Goal: Task Accomplishment & Management: Complete application form

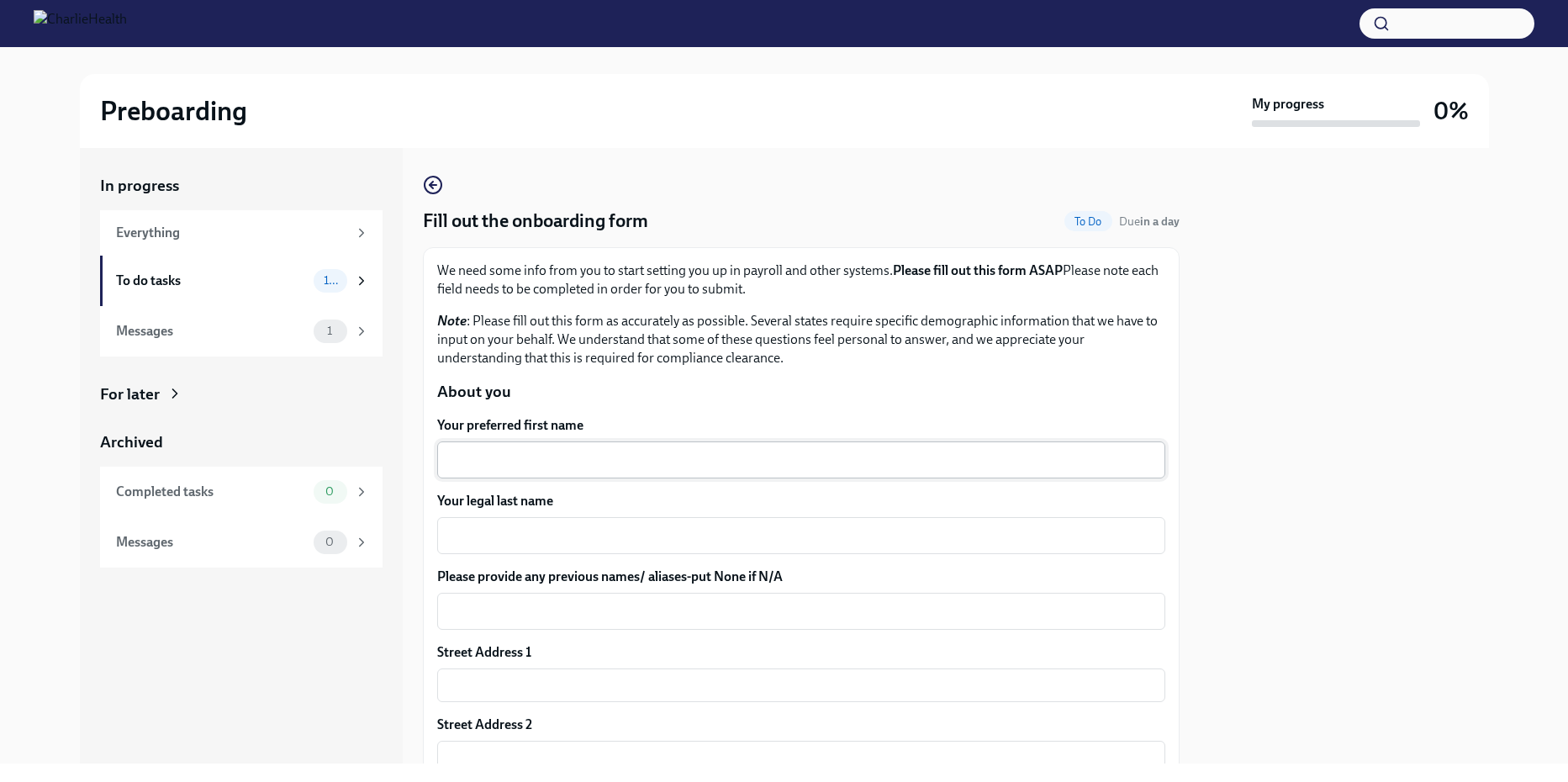
click at [527, 476] on div "x ​" at bounding box center [800, 460] width 728 height 37
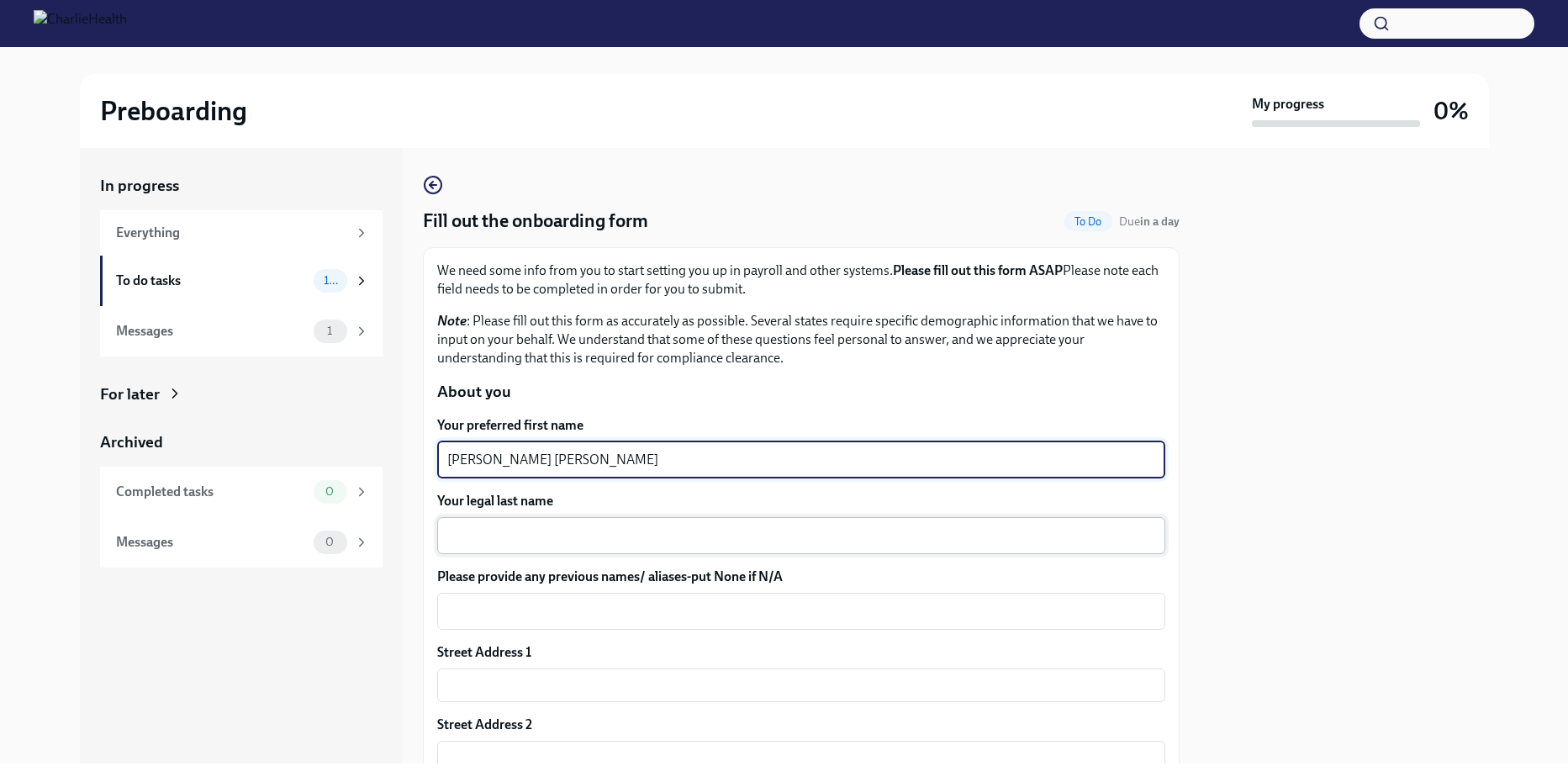
type textarea "Mary Trina"
click at [494, 532] on textarea "Your legal last name" at bounding box center [801, 535] width 708 height 20
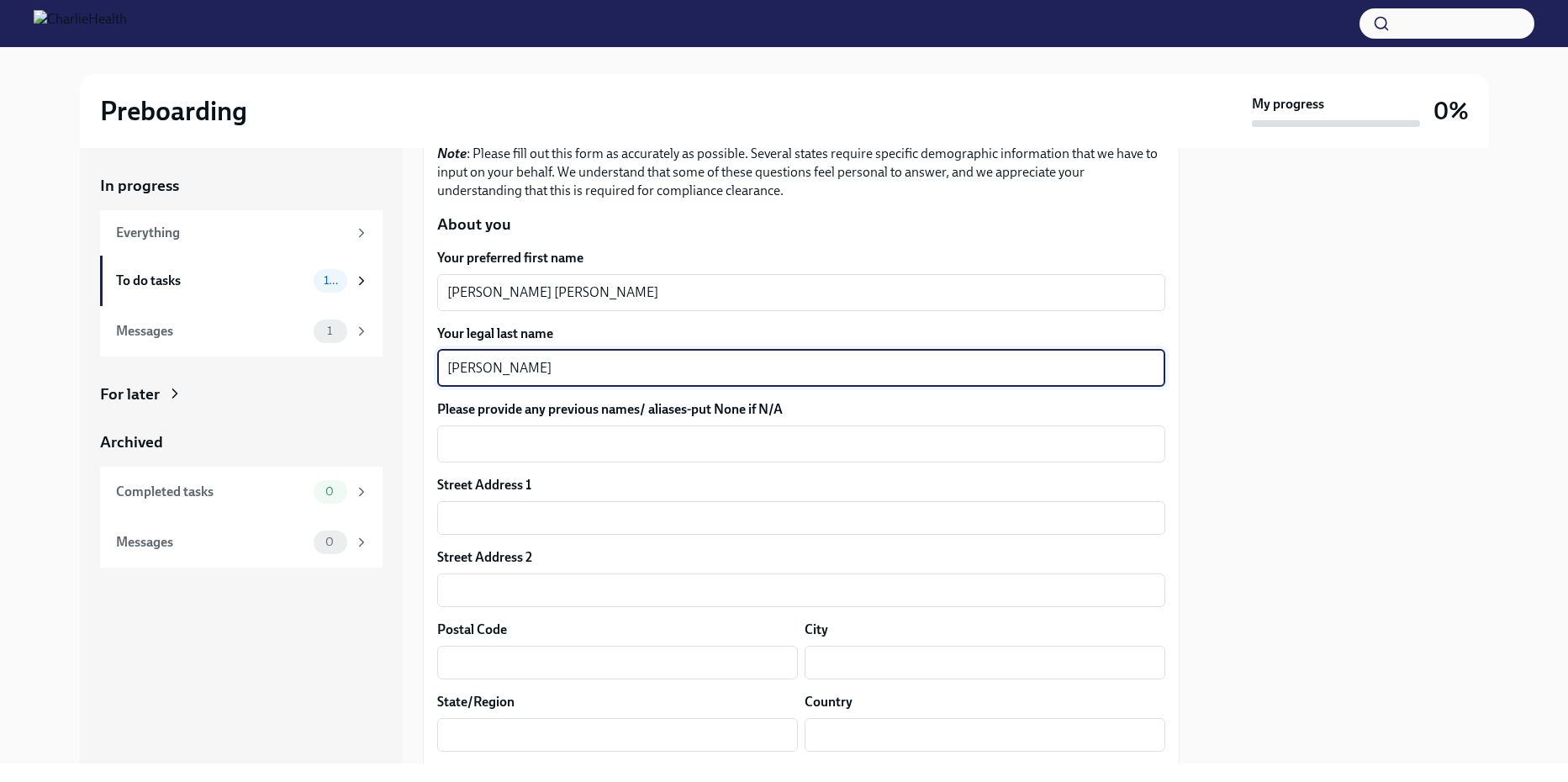
scroll to position [168, 0]
type textarea "Gebhart"
click at [481, 506] on input "text" at bounding box center [800, 516] width 728 height 34
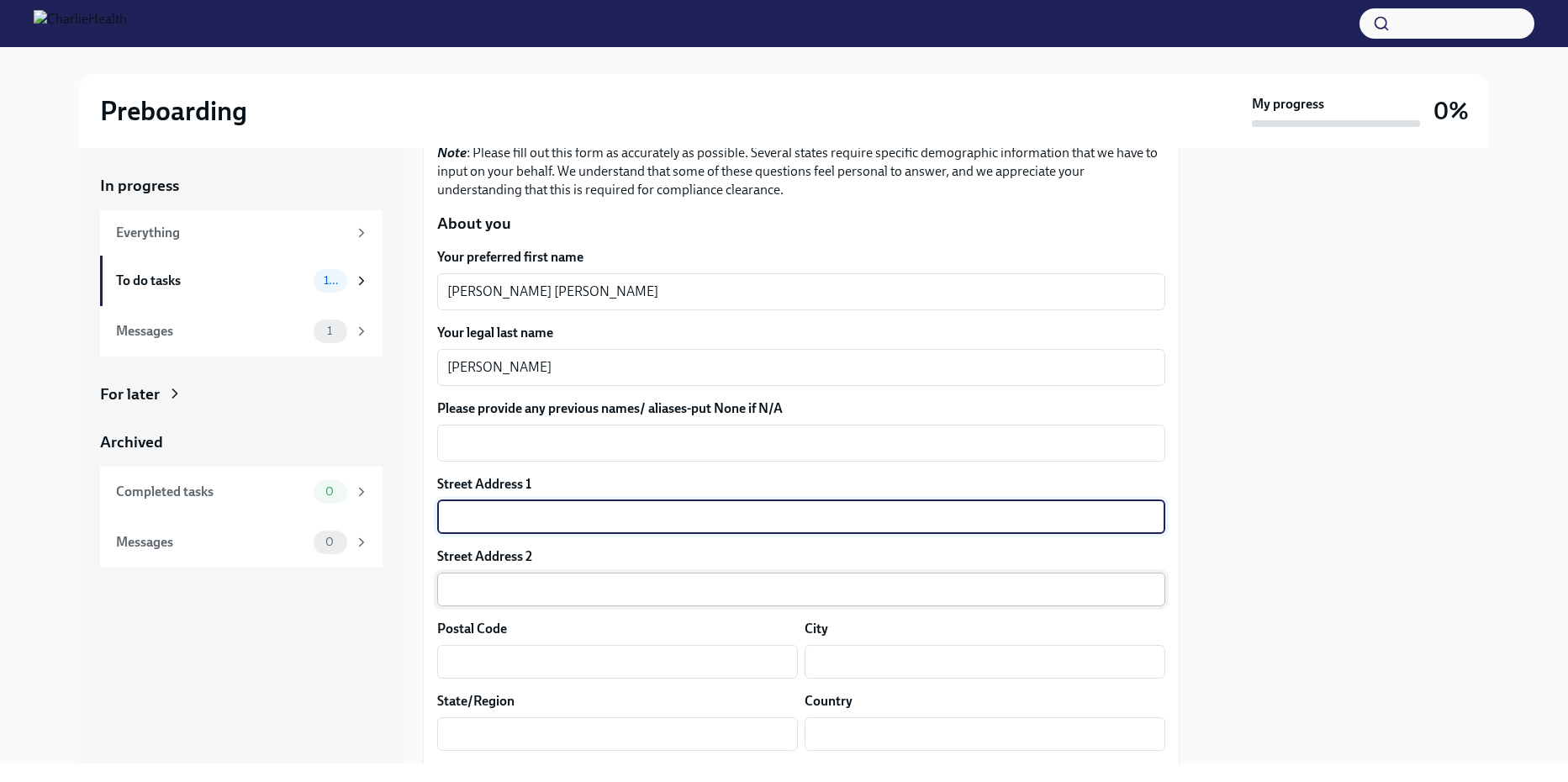
type input "4611 midnight woods SAN ANTONIO Texas 78249"
type input "4611 midnight woods"
type input "78249"
type input "San Antonio"
type input "TX"
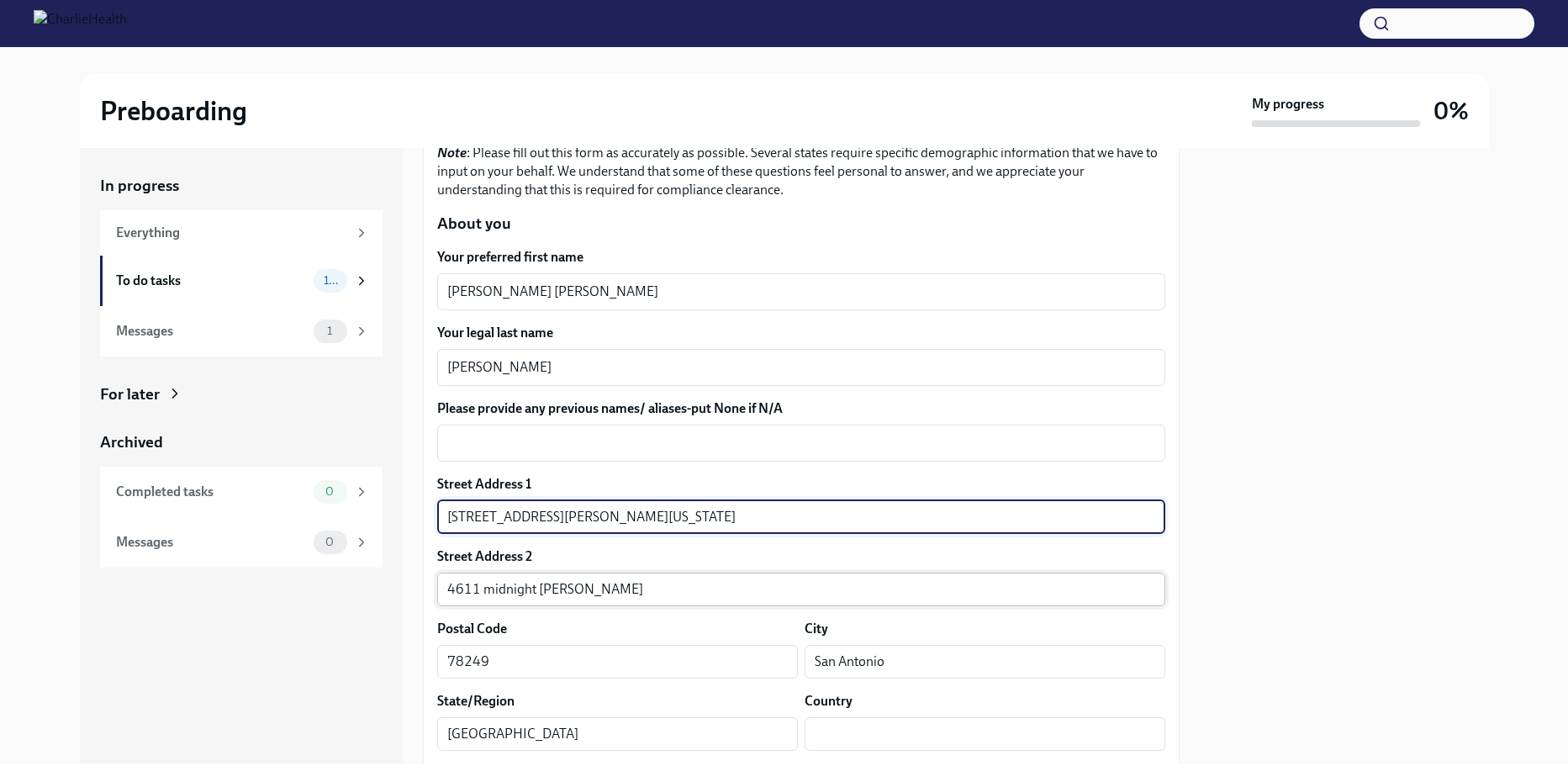
type input "US"
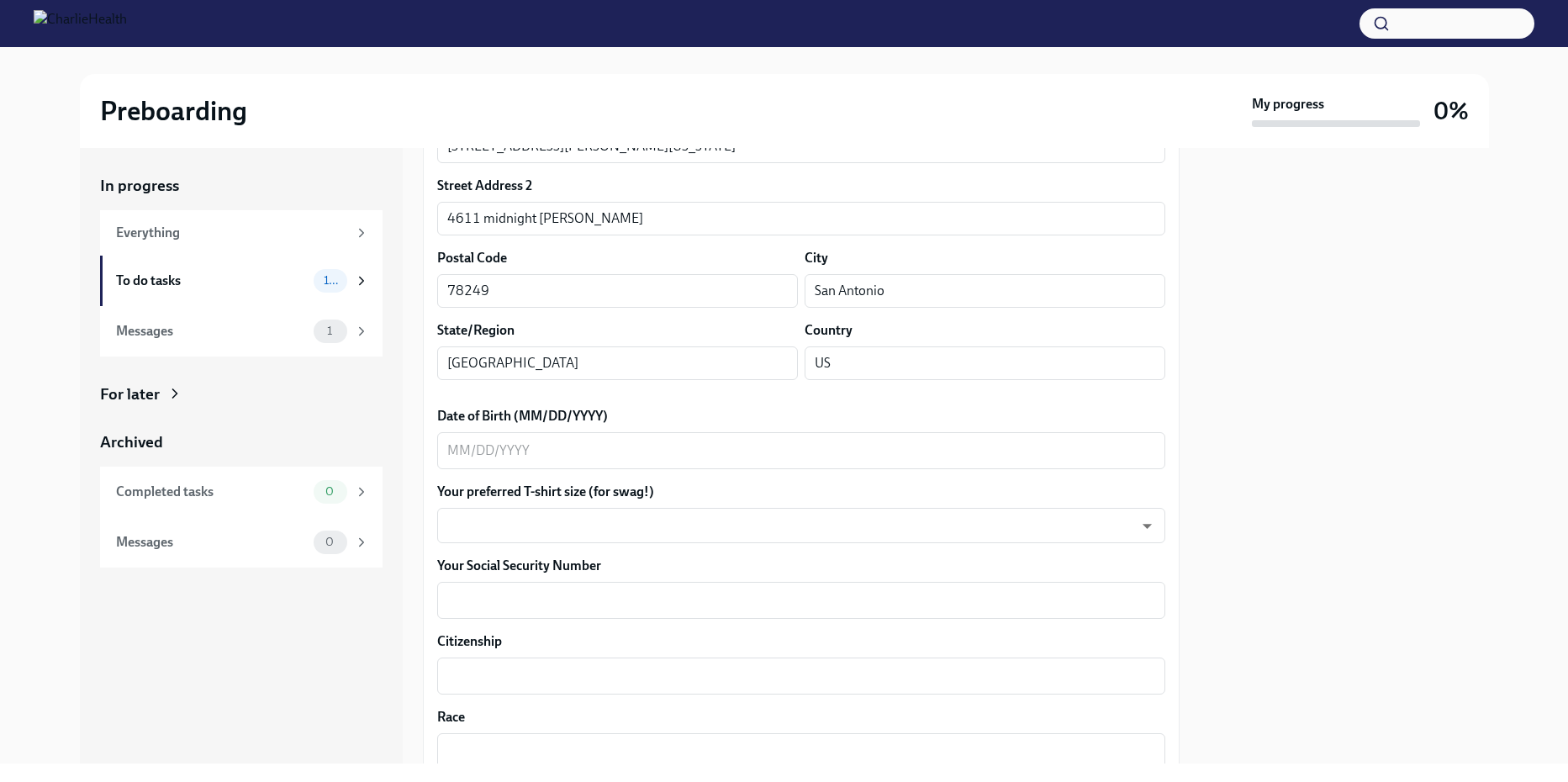
scroll to position [673, 0]
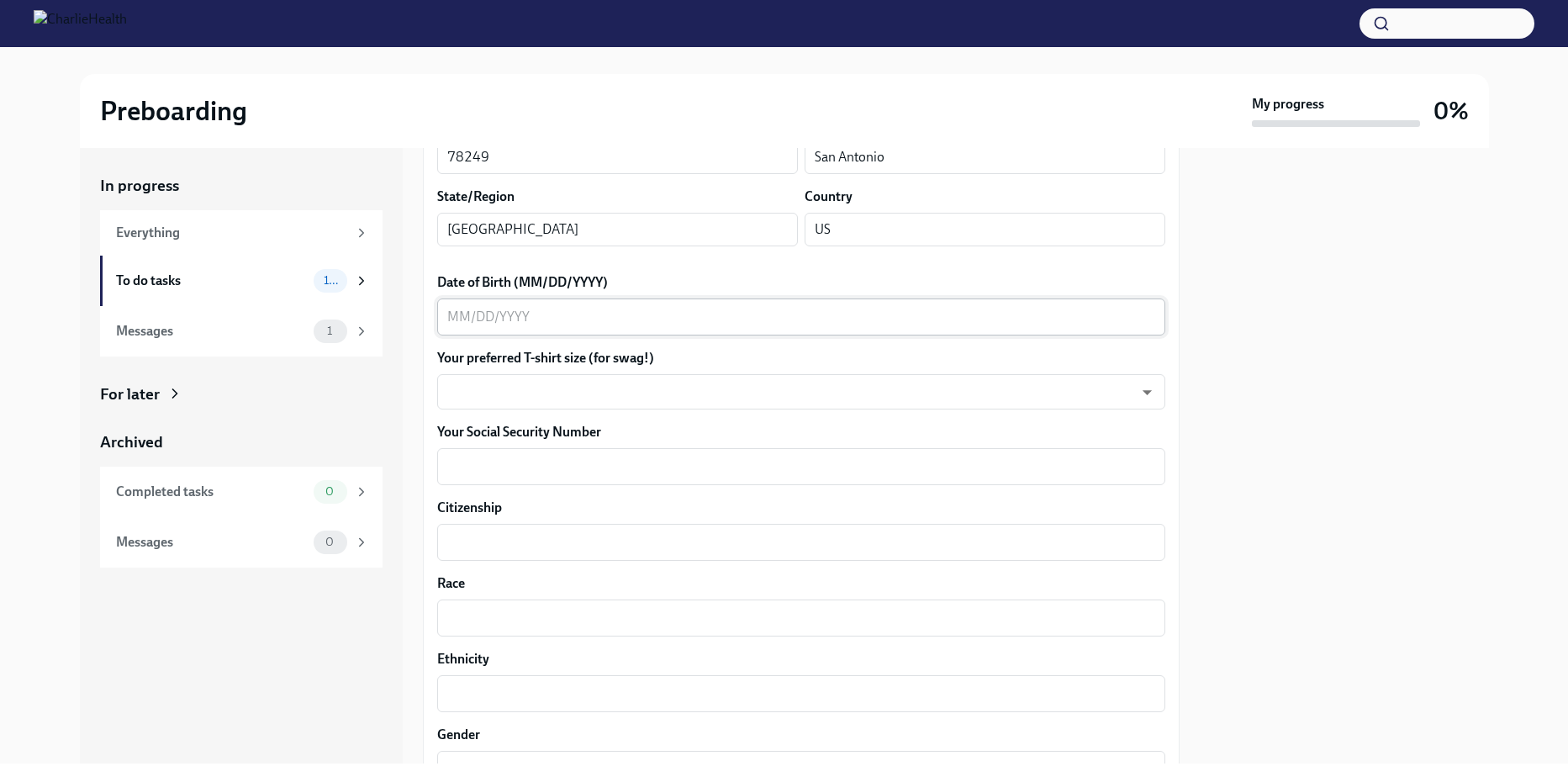
click at [458, 317] on textarea "Date of Birth (MM/DD/YYYY)" at bounding box center [801, 316] width 708 height 20
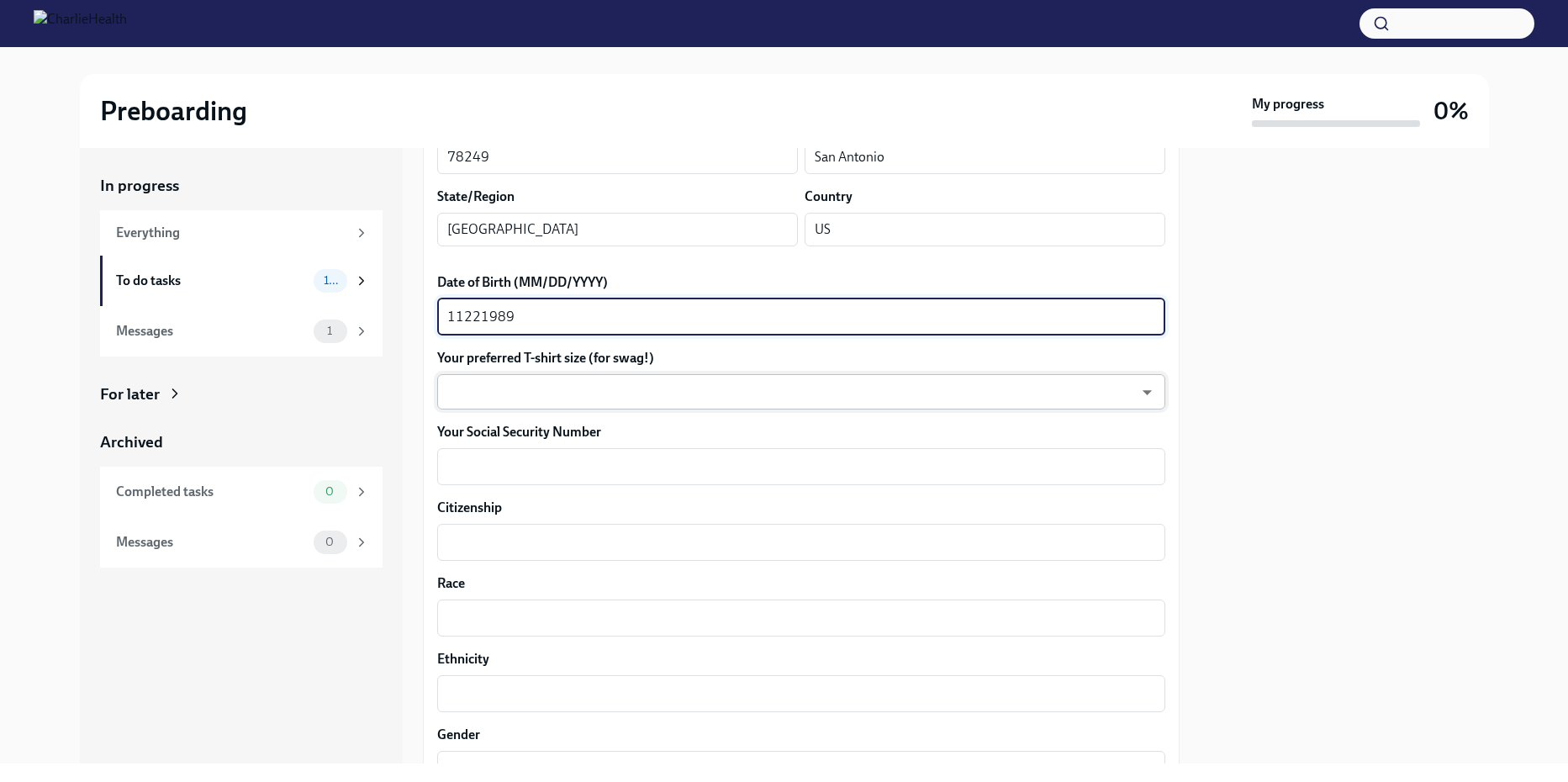
type textarea "11221989"
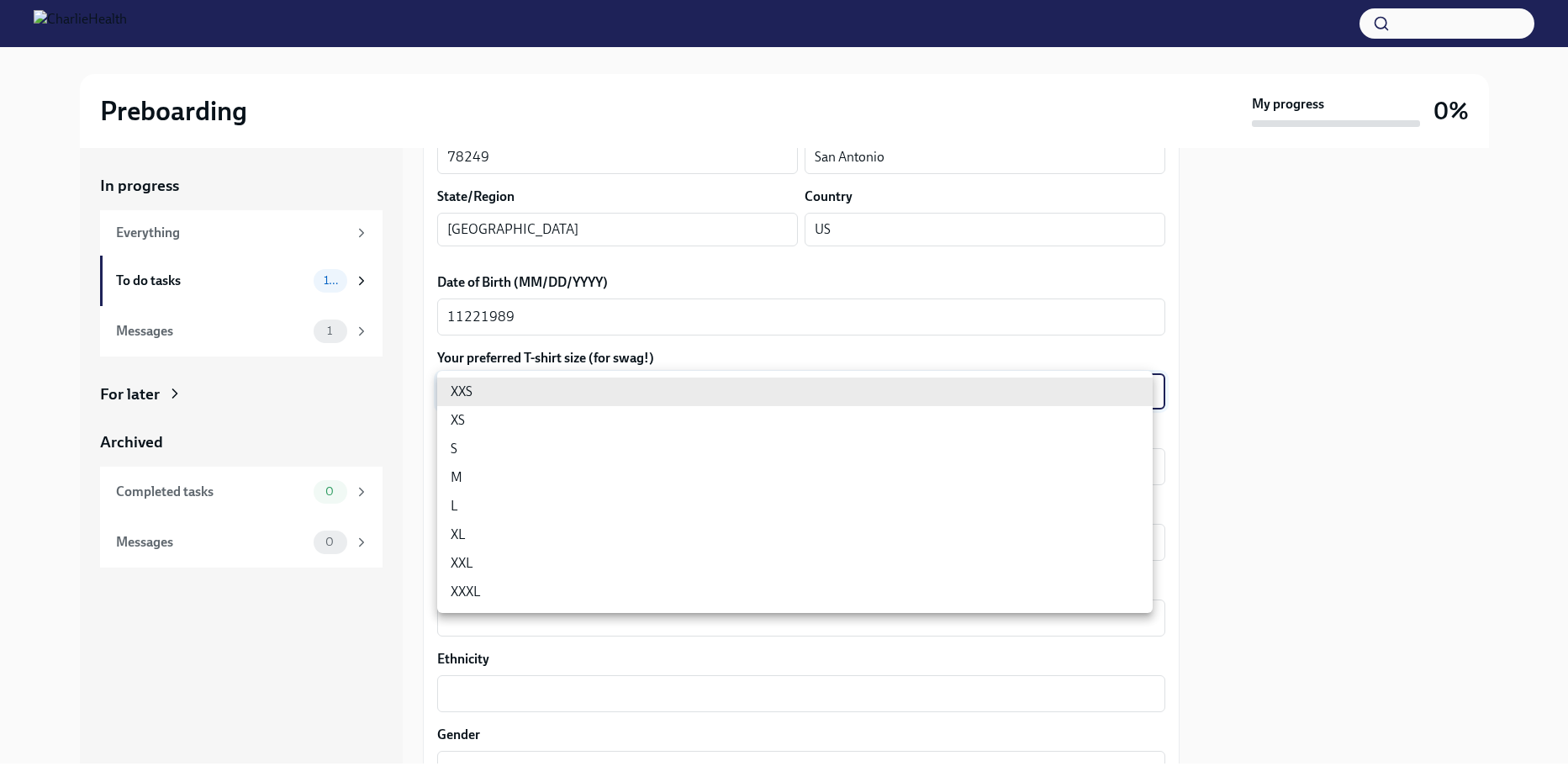
click at [524, 396] on body "Preboarding My progress 0% In progress Everything To do tasks 10 Messages 1 For…" at bounding box center [784, 391] width 1568 height 782
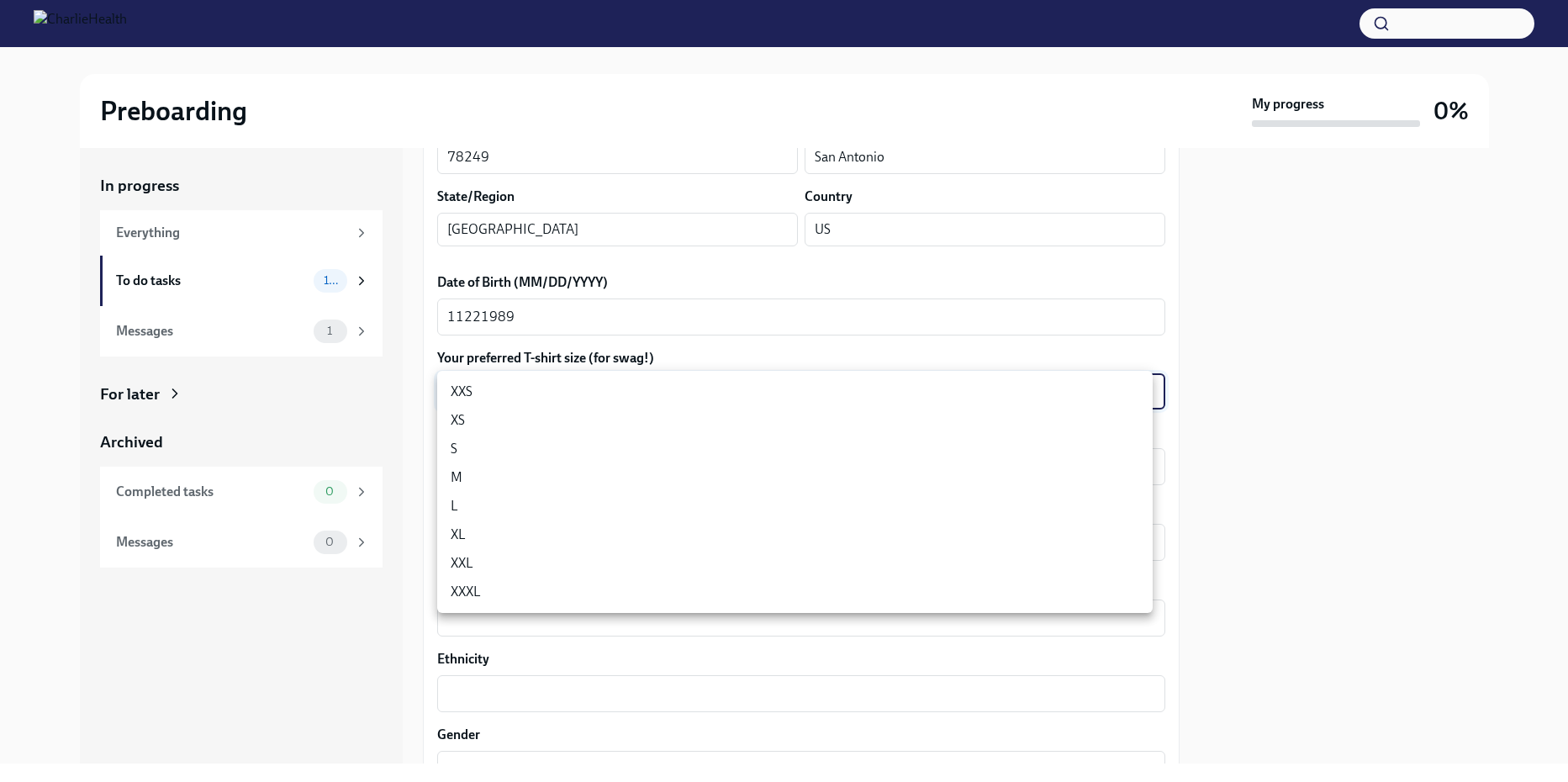
click at [503, 482] on li "M" at bounding box center [795, 478] width 715 height 29
type input "wd3N6mQyWZ"
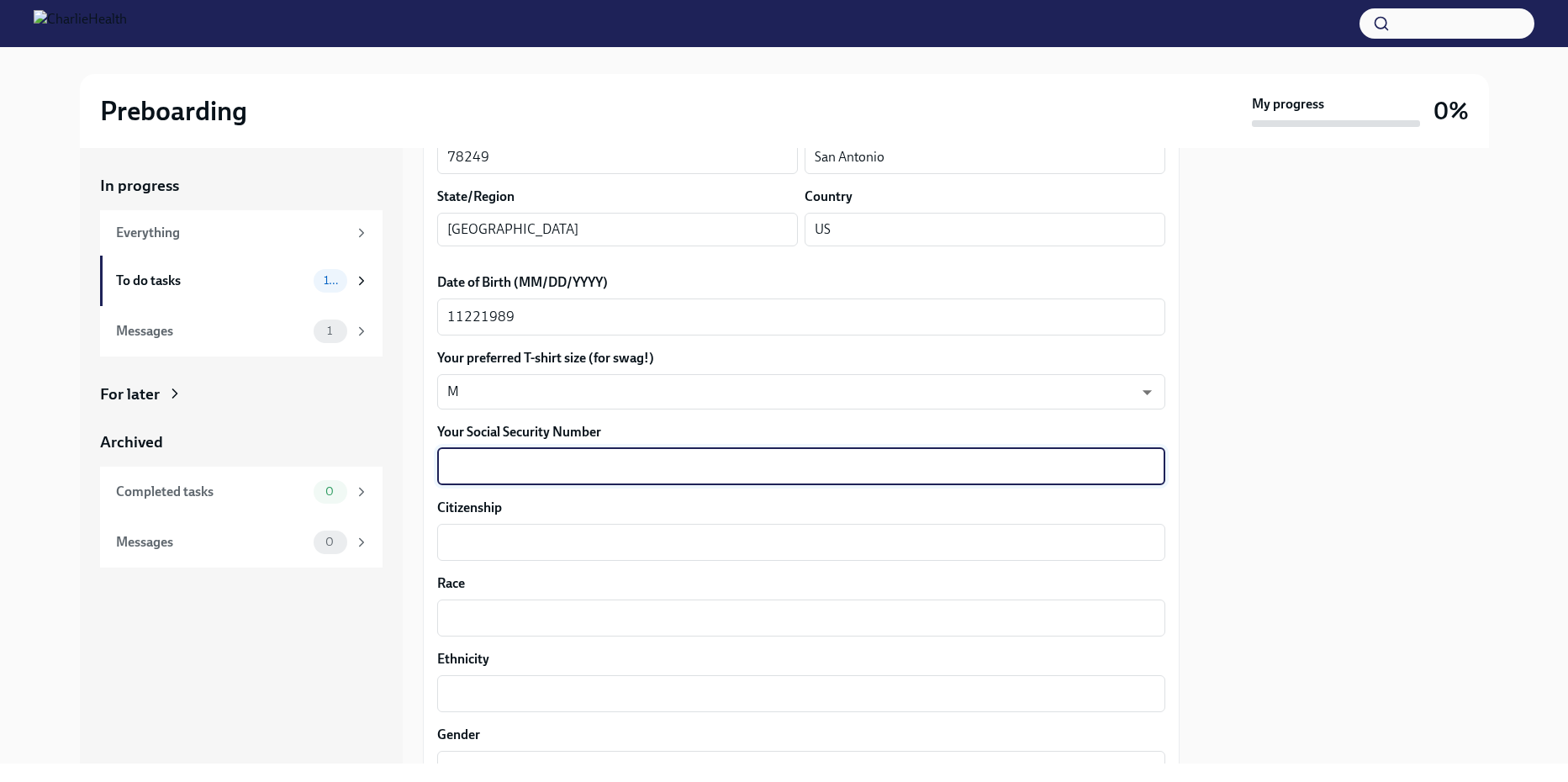
click at [498, 476] on textarea "Your Social Security Number" at bounding box center [801, 466] width 708 height 20
click at [481, 395] on body "Preboarding My progress 0% In progress Everything To do tasks 10 Messages 1 For…" at bounding box center [784, 391] width 1568 height 782
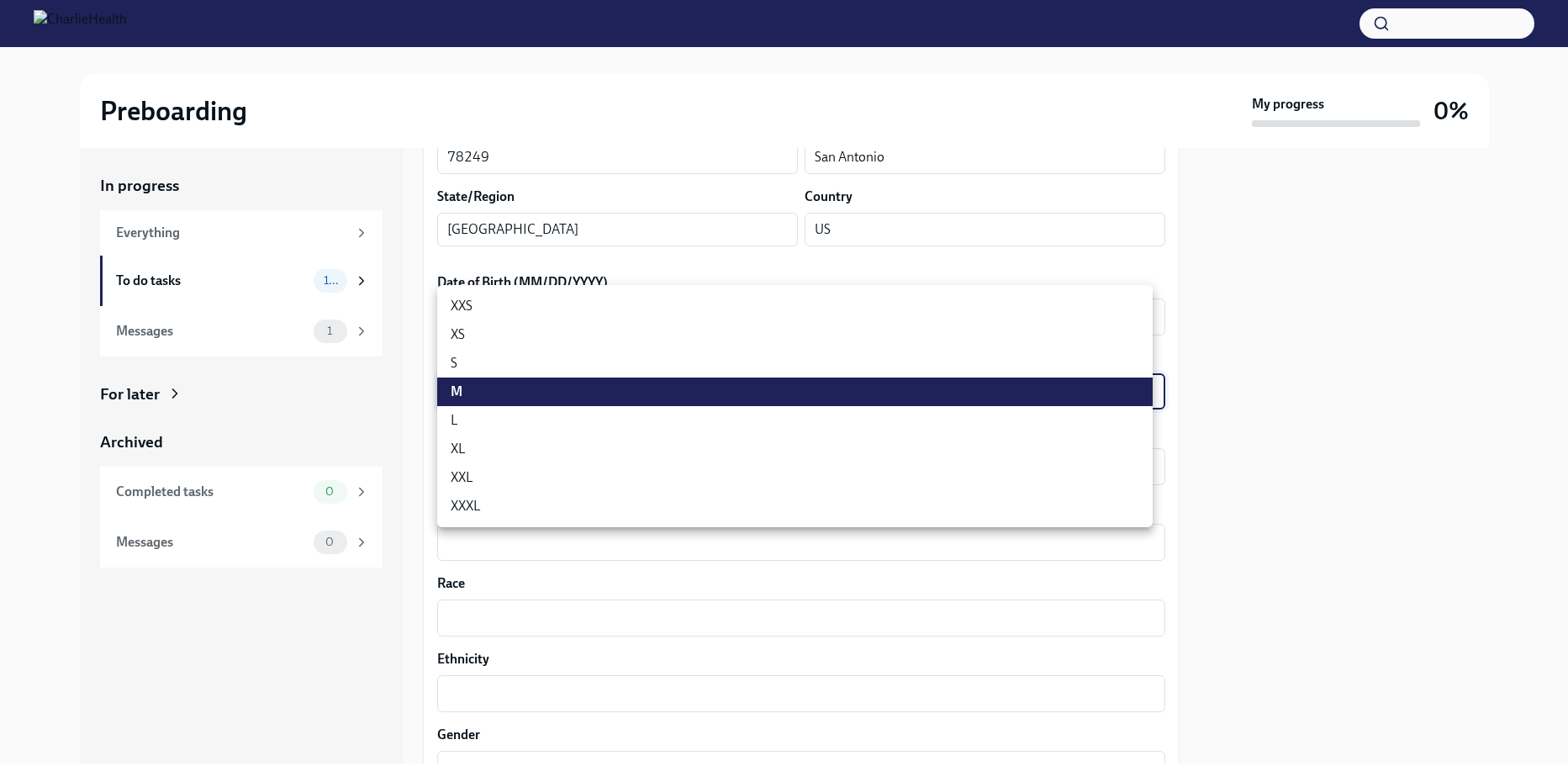
click at [422, 413] on div at bounding box center [784, 391] width 1568 height 782
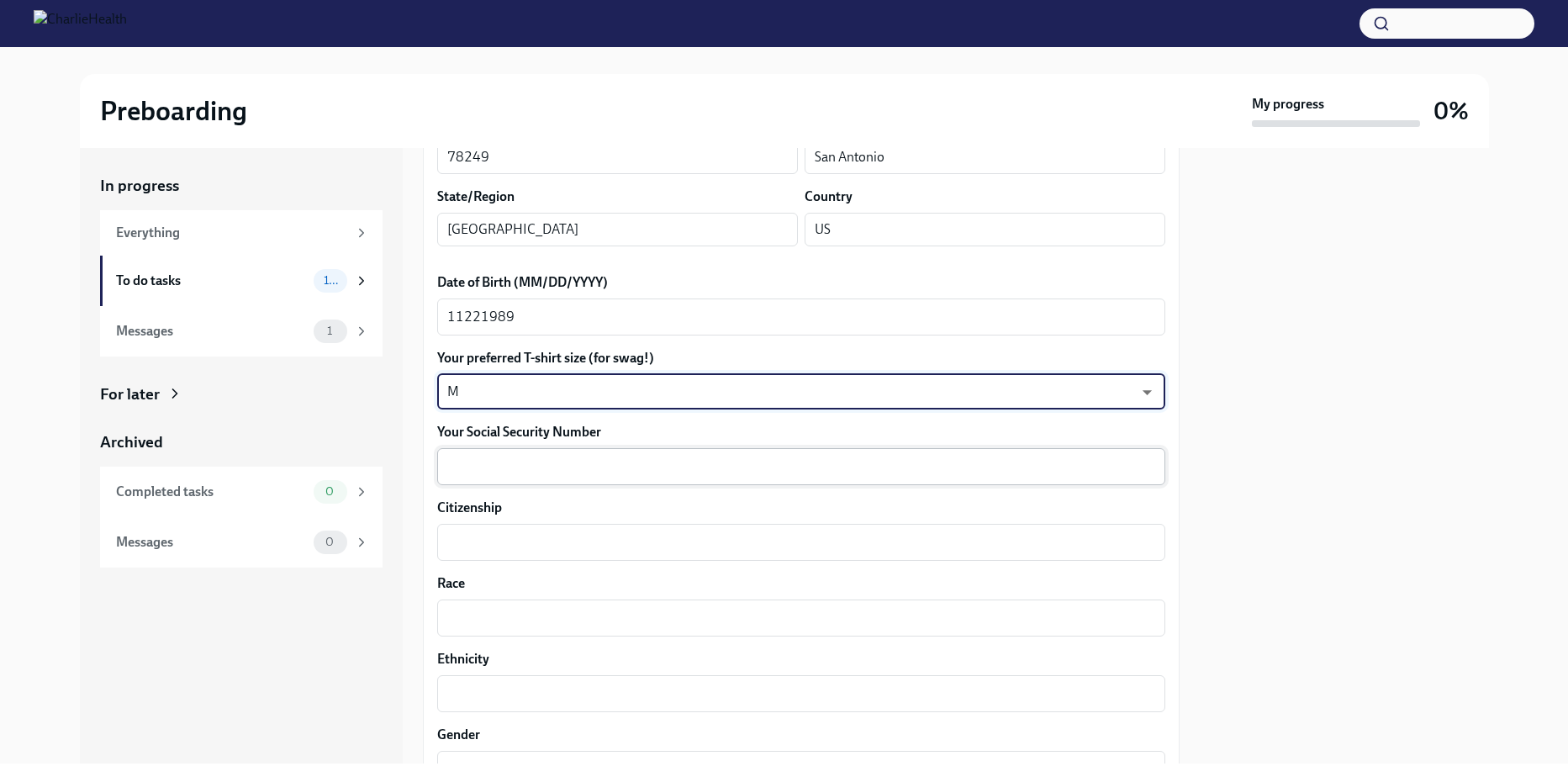
click at [453, 459] on textarea "Your Social Security Number" at bounding box center [801, 466] width 708 height 20
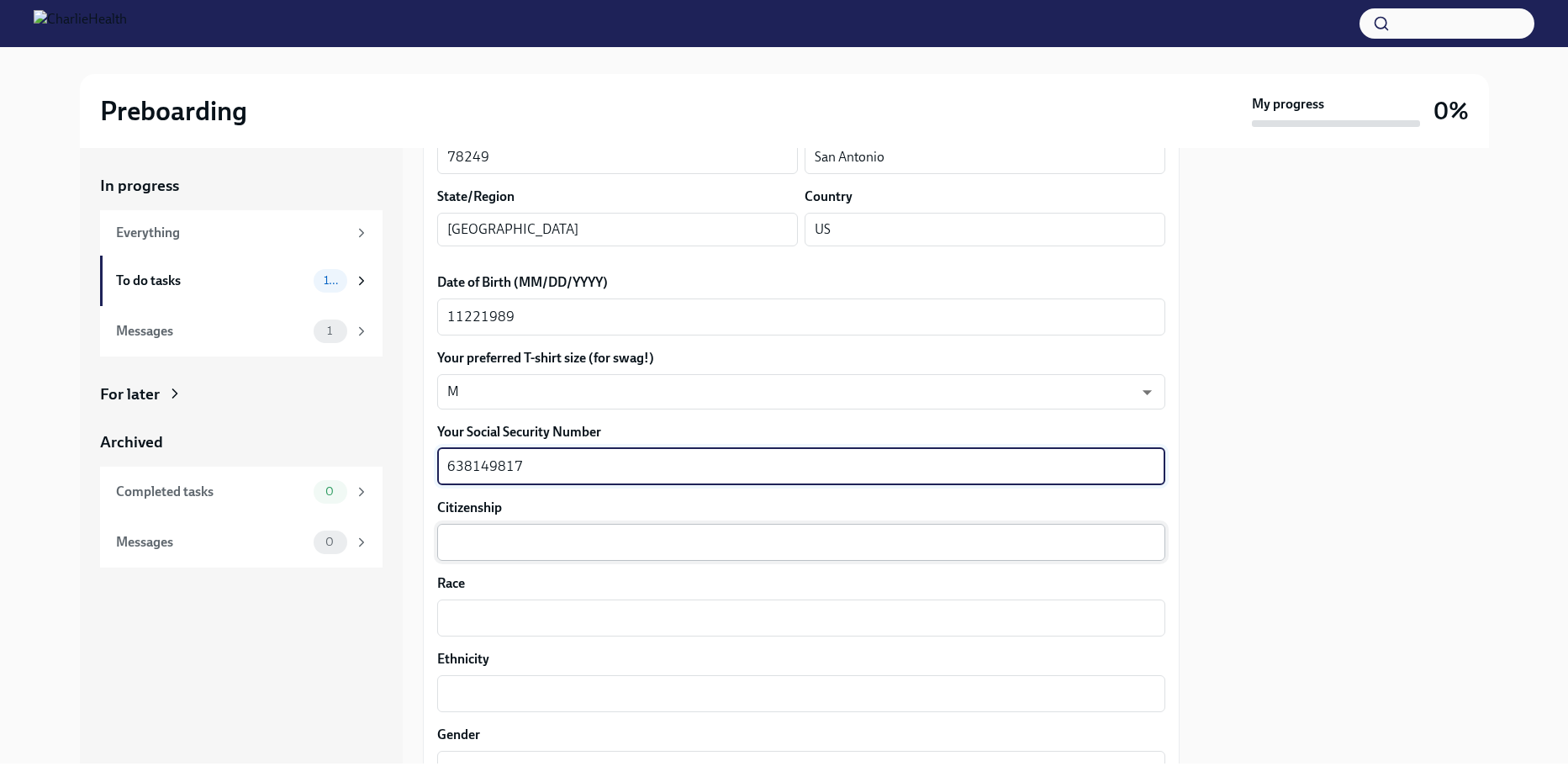
type textarea "638149817"
click at [473, 539] on textarea "Citizenship" at bounding box center [801, 541] width 708 height 20
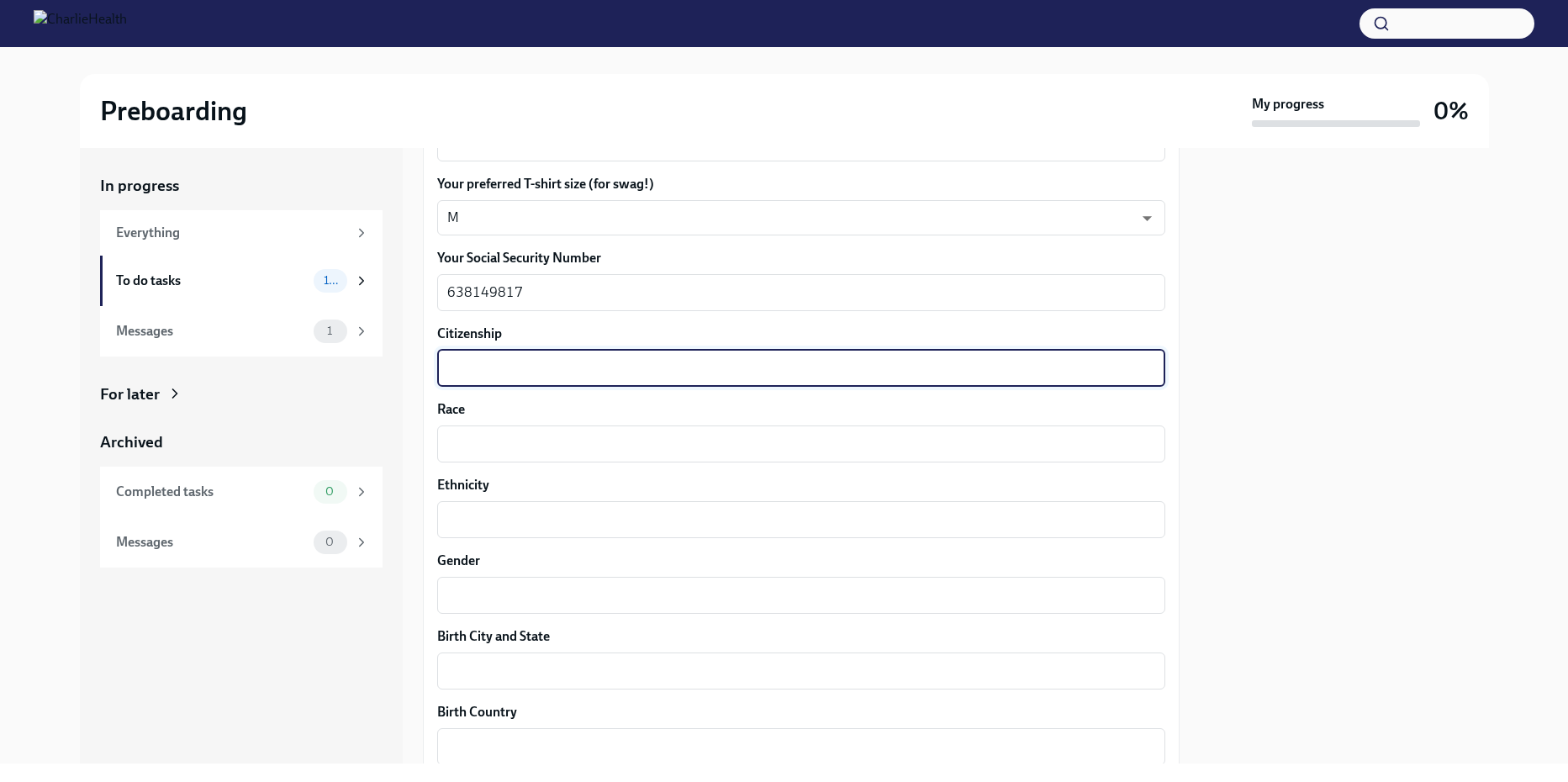
scroll to position [925, 0]
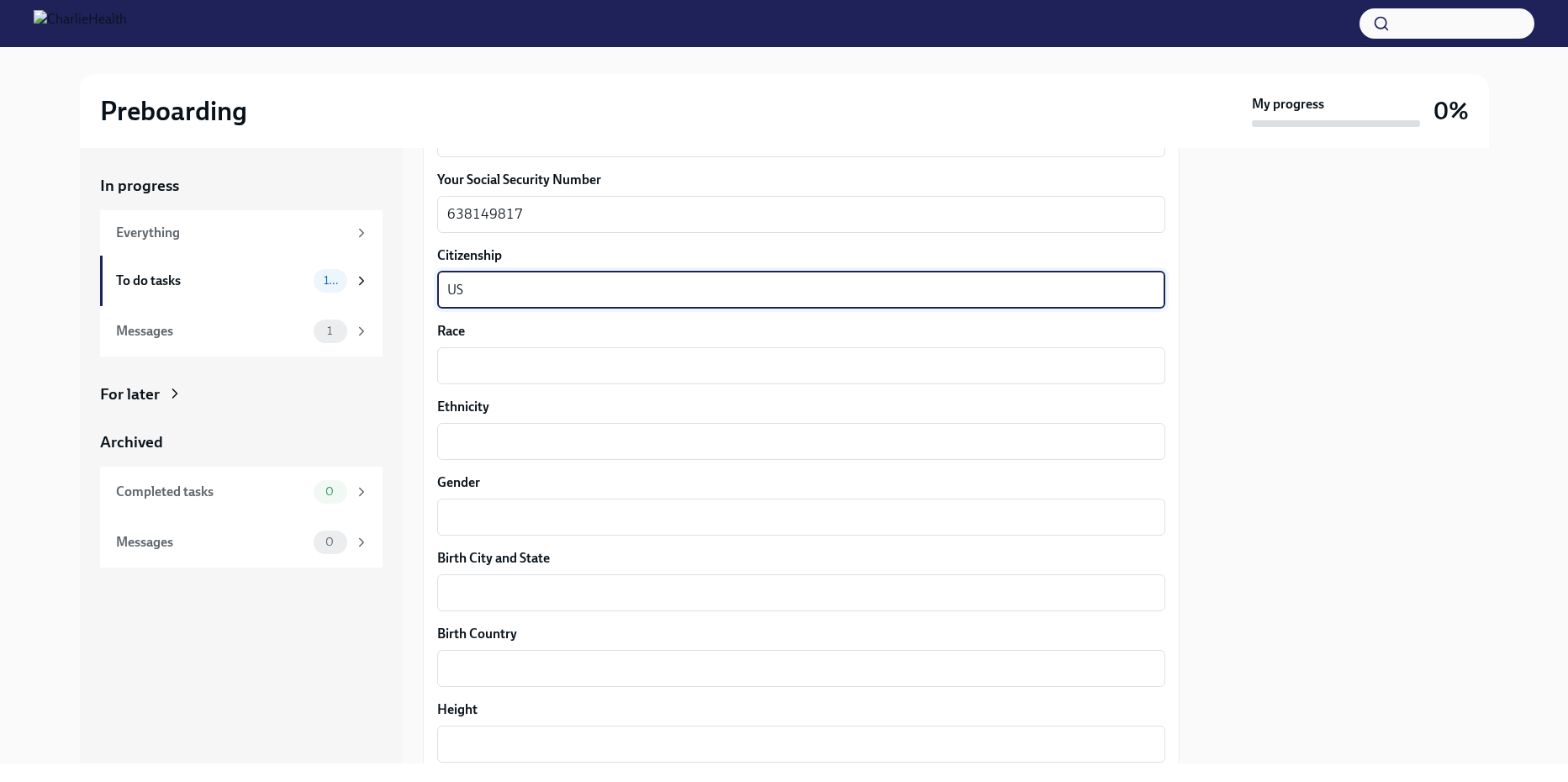
type textarea "US"
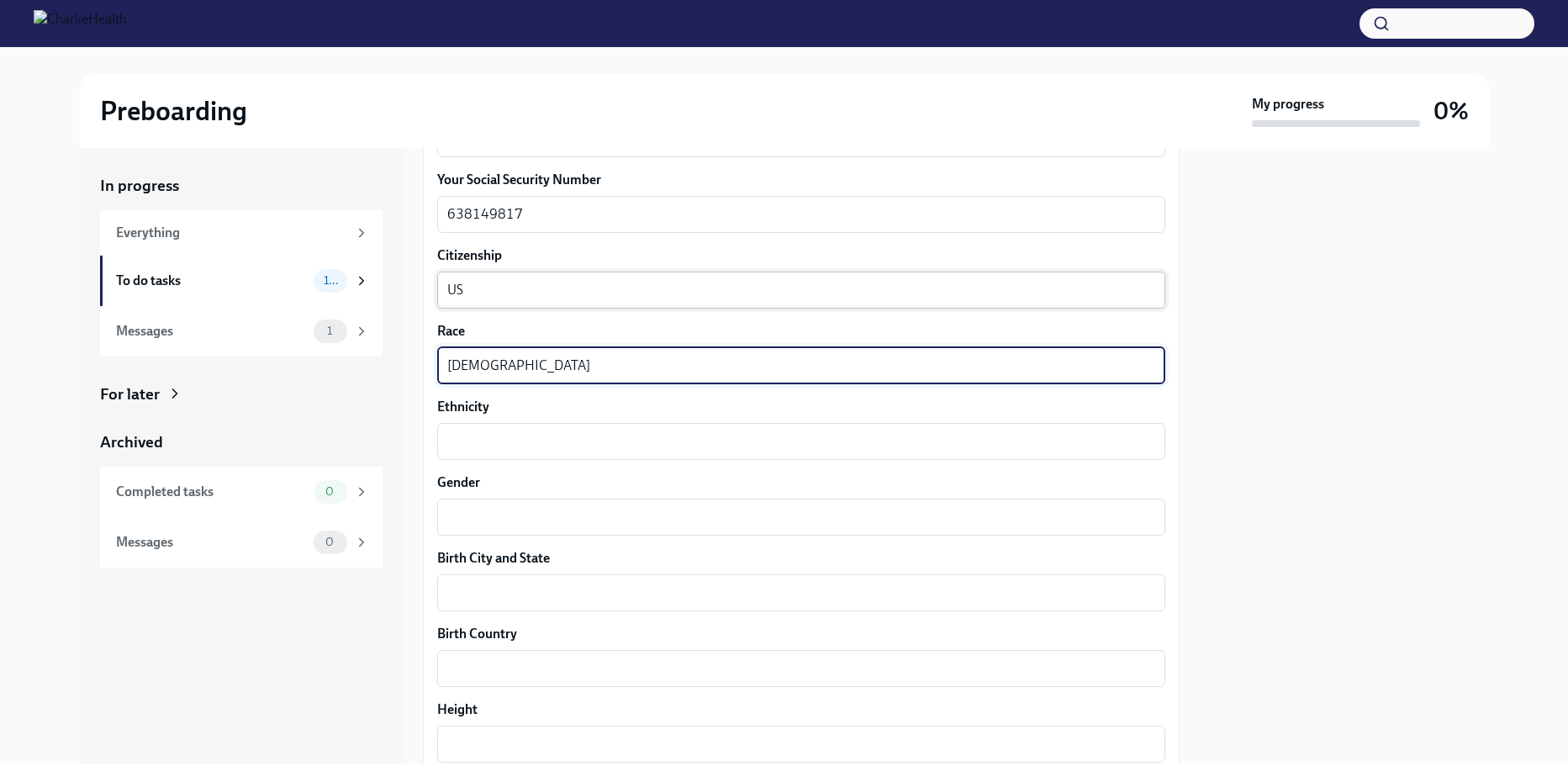
type textarea "Hispanic"
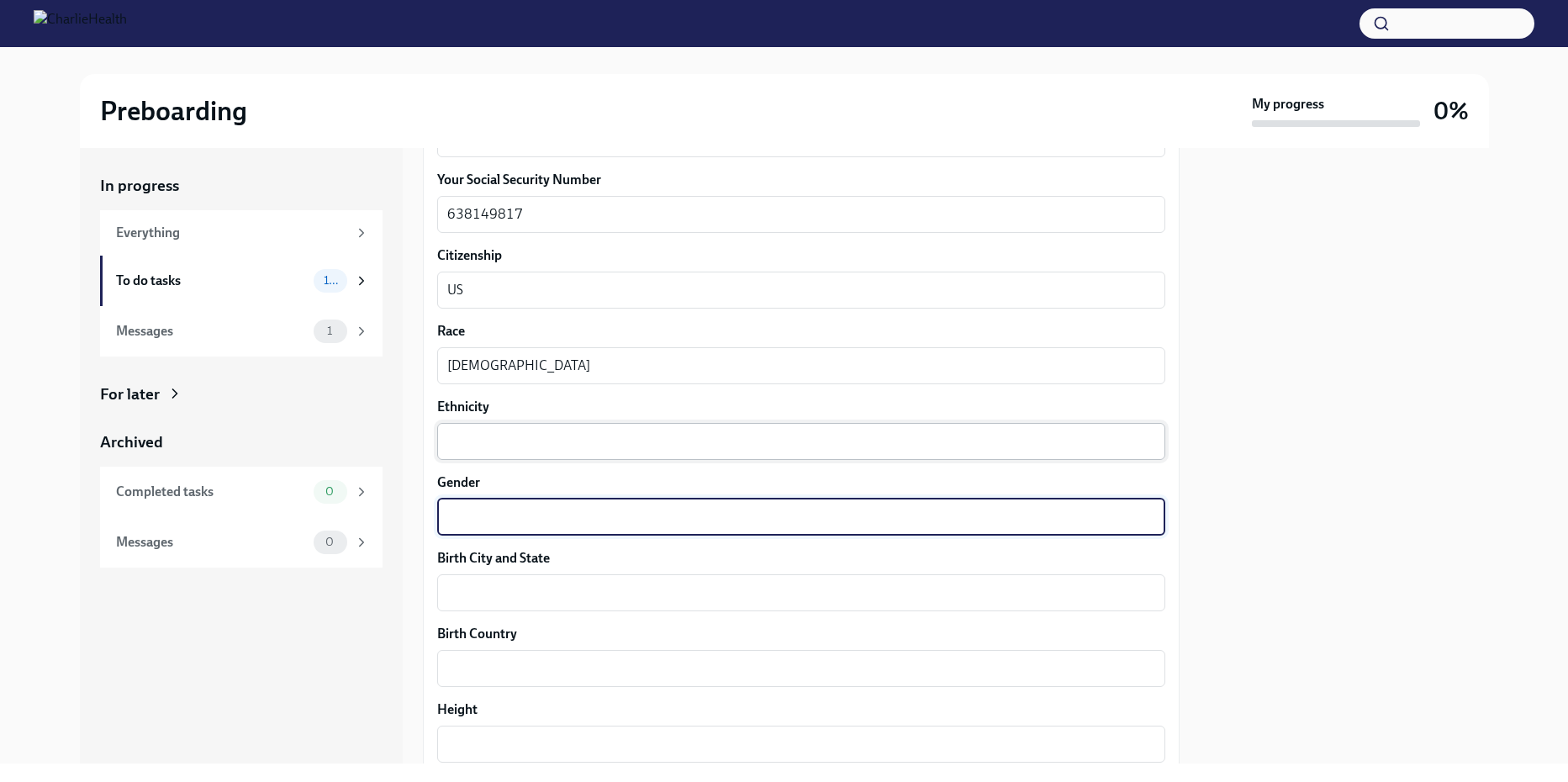
click at [472, 439] on textarea "Ethnicity" at bounding box center [801, 441] width 708 height 20
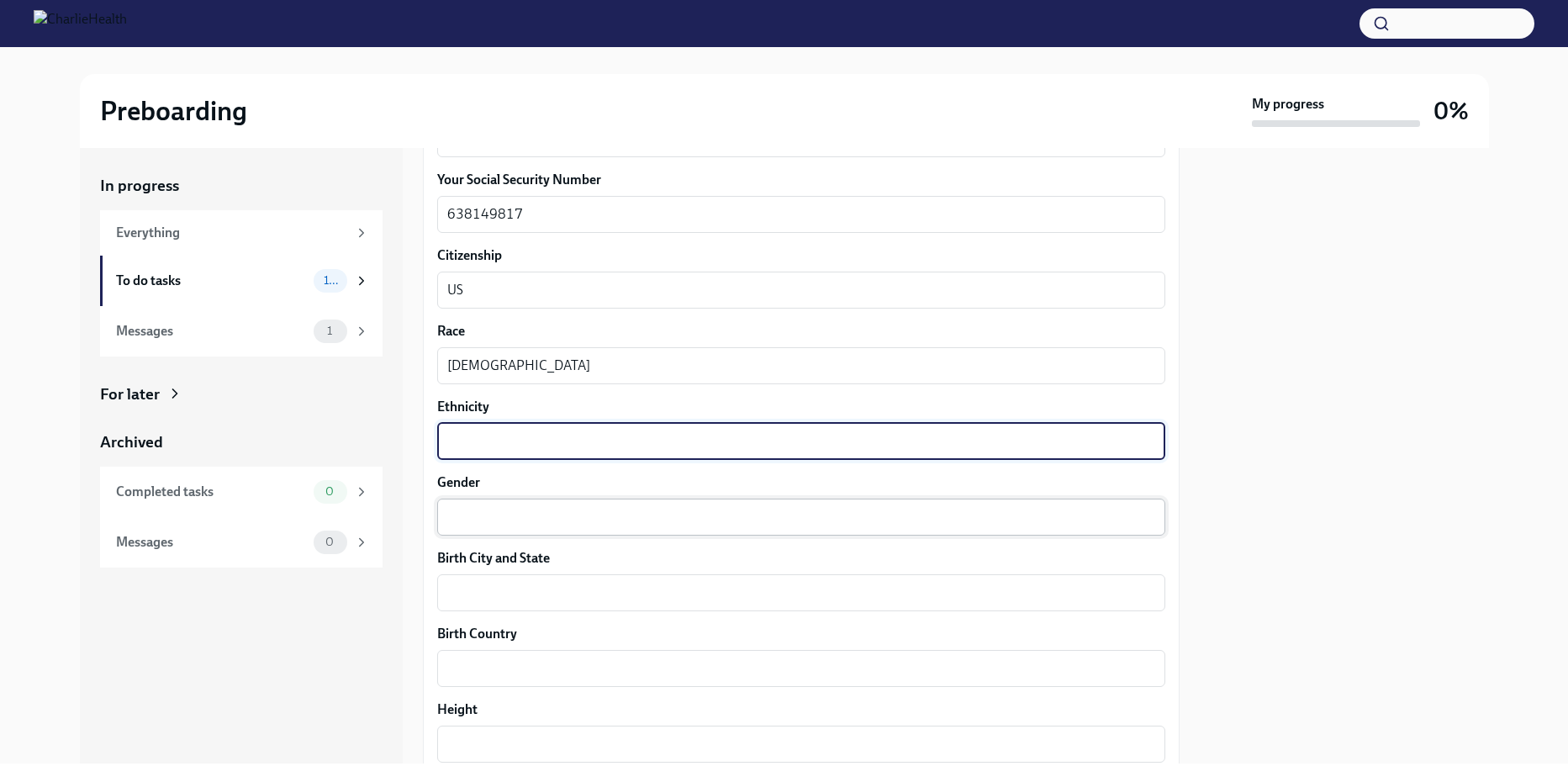
click at [470, 512] on textarea "Gender" at bounding box center [801, 516] width 708 height 20
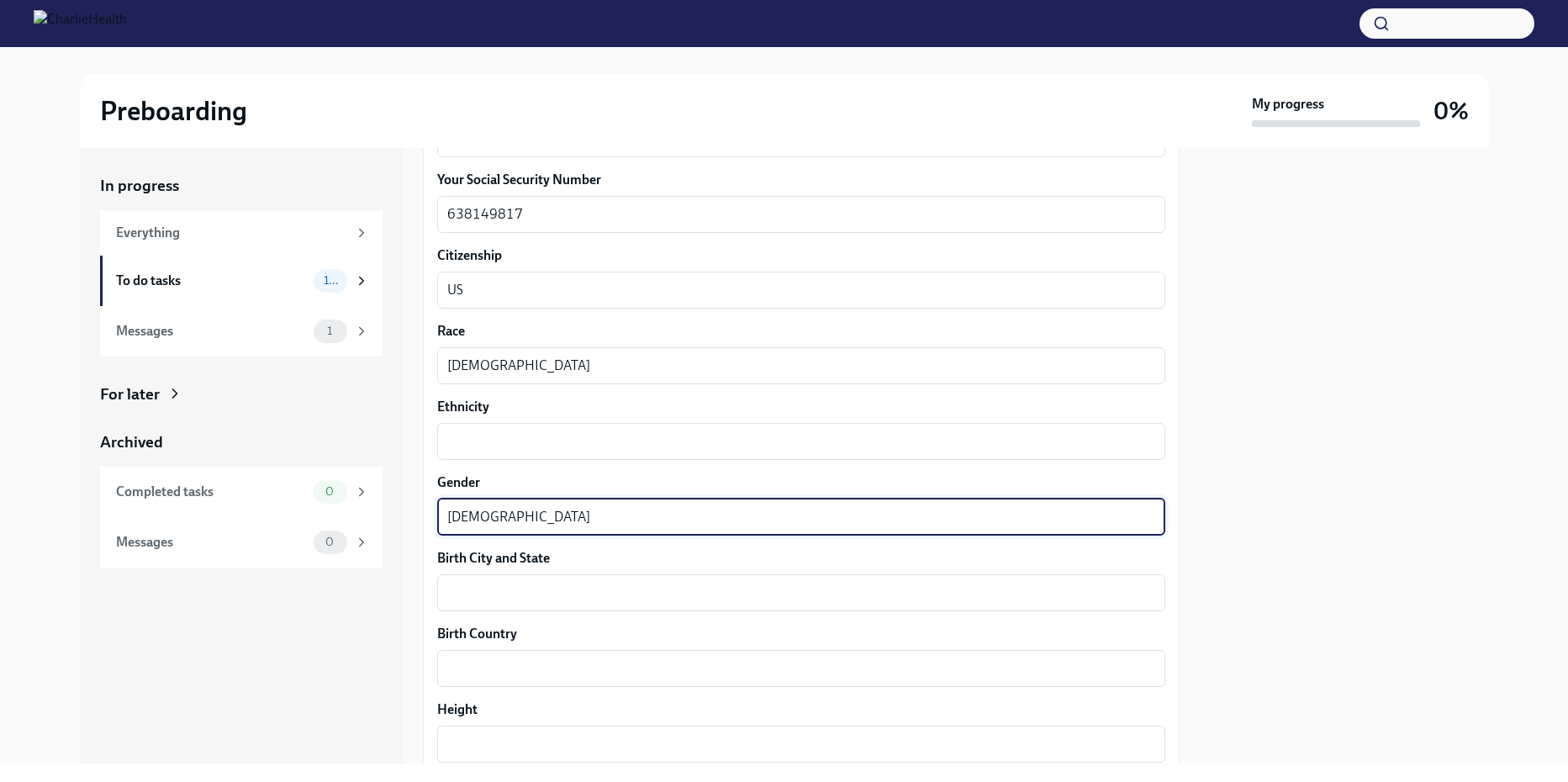
type textarea "female"
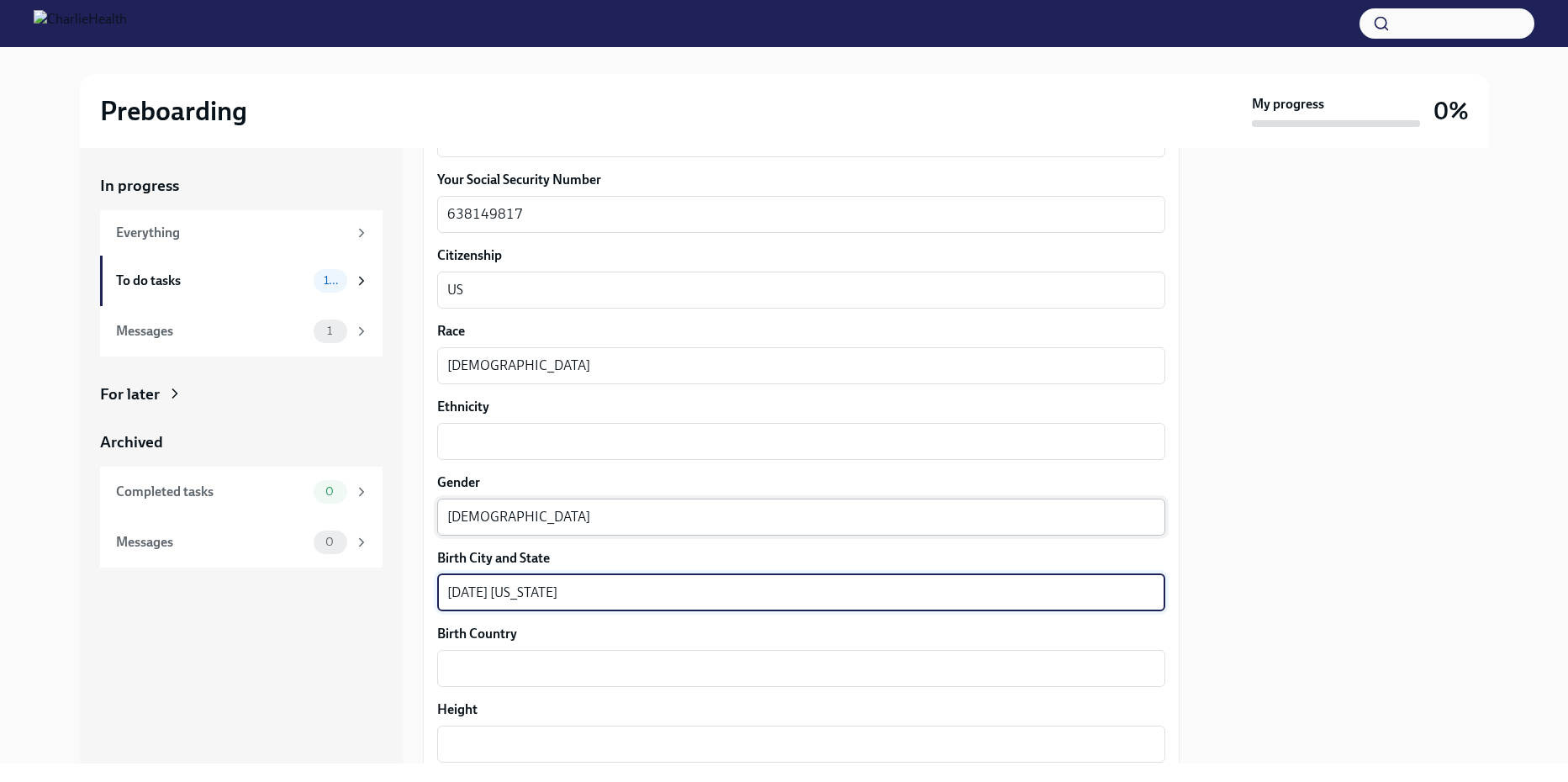
type textarea "corpus christi texas"
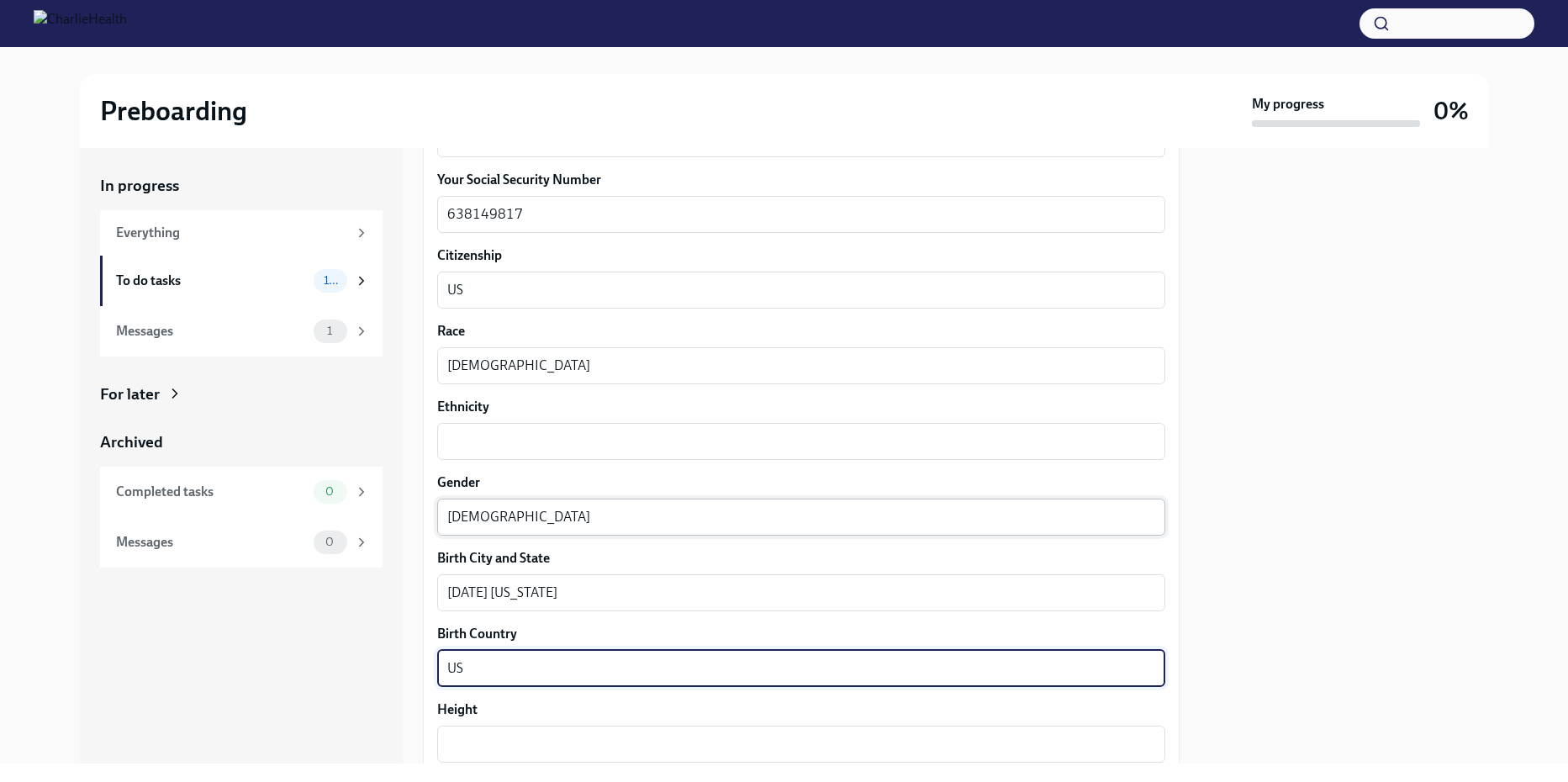
type textarea "US"
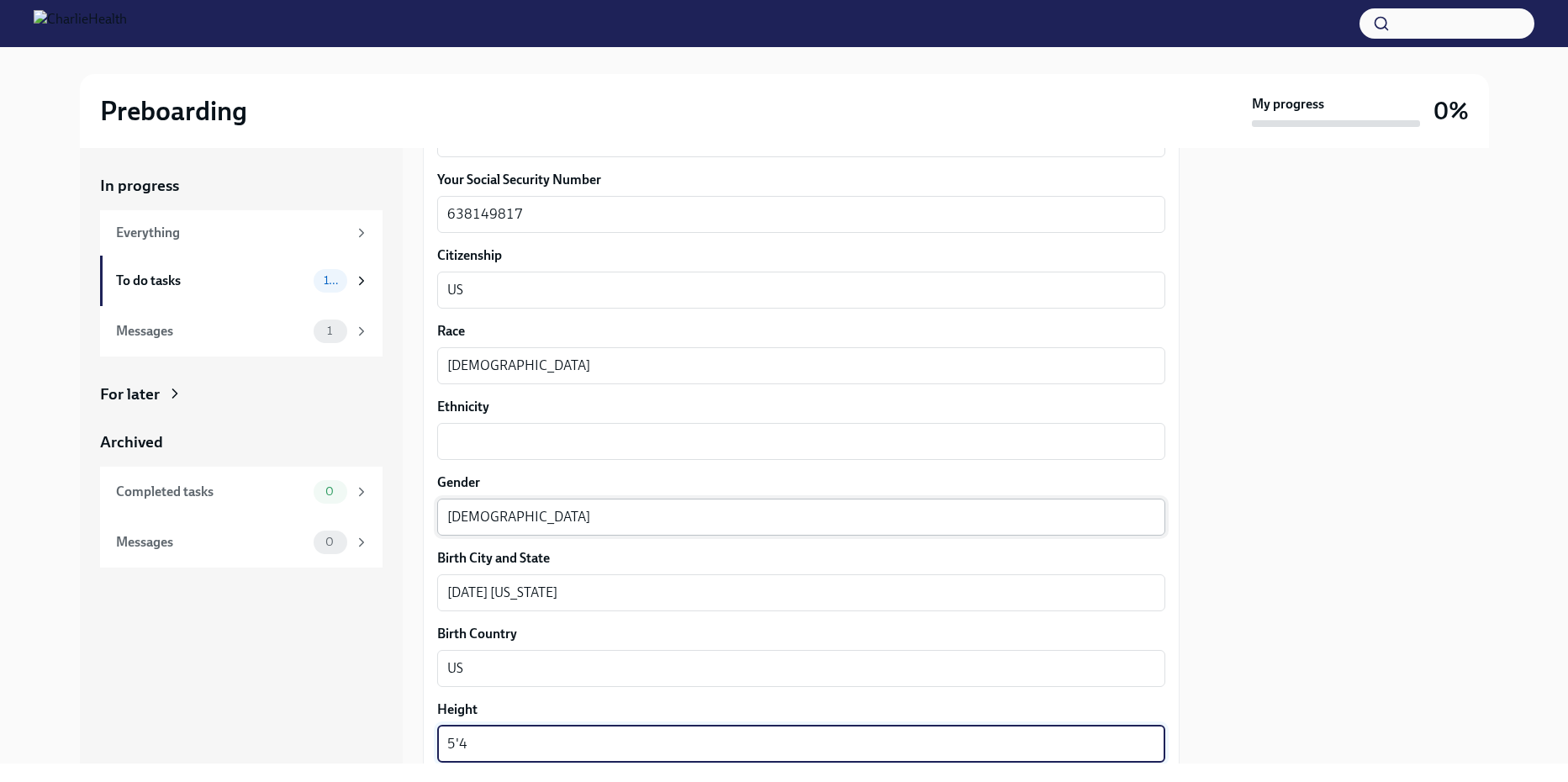
type textarea "5'4"
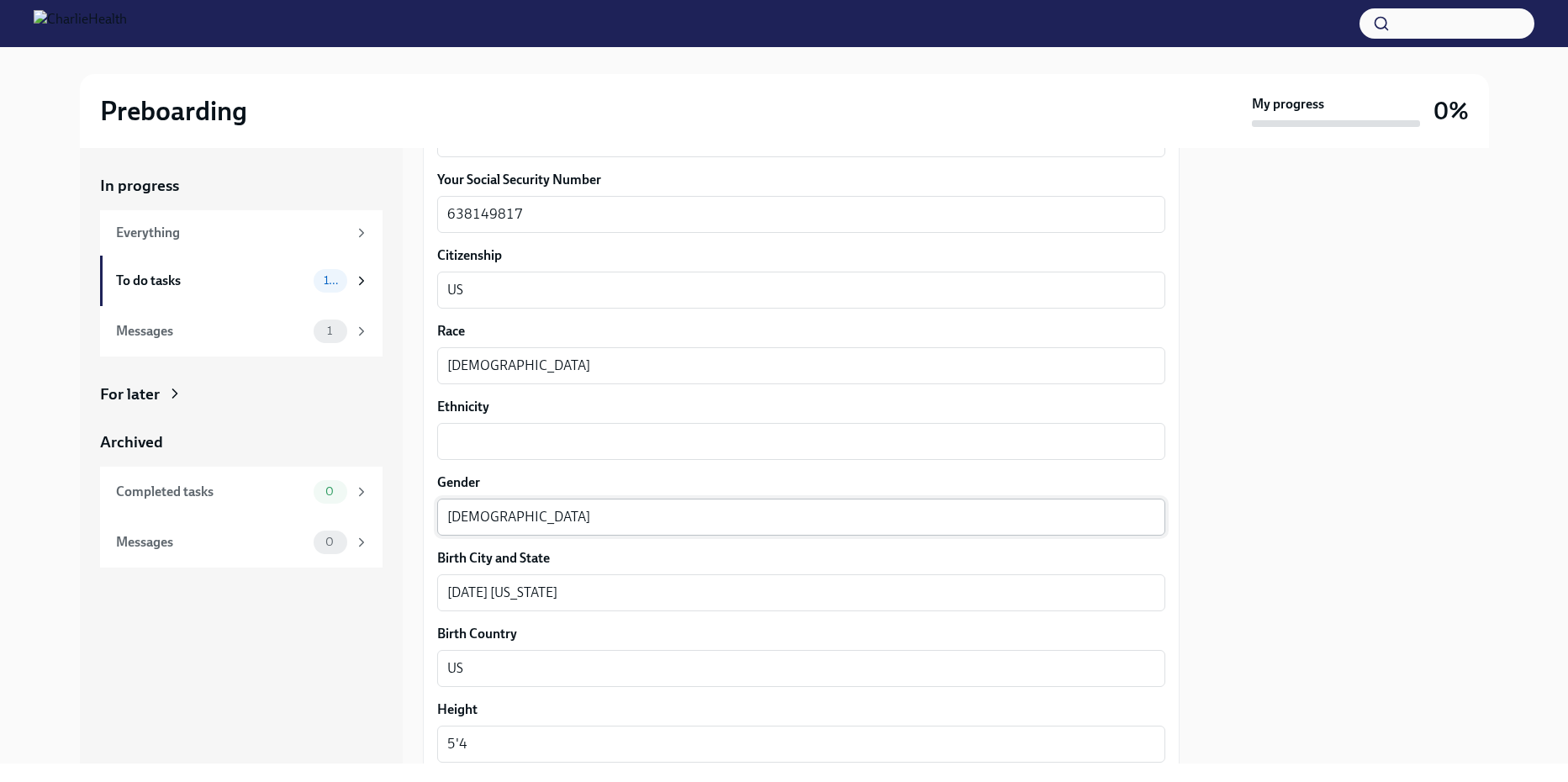
scroll to position [1289, 0]
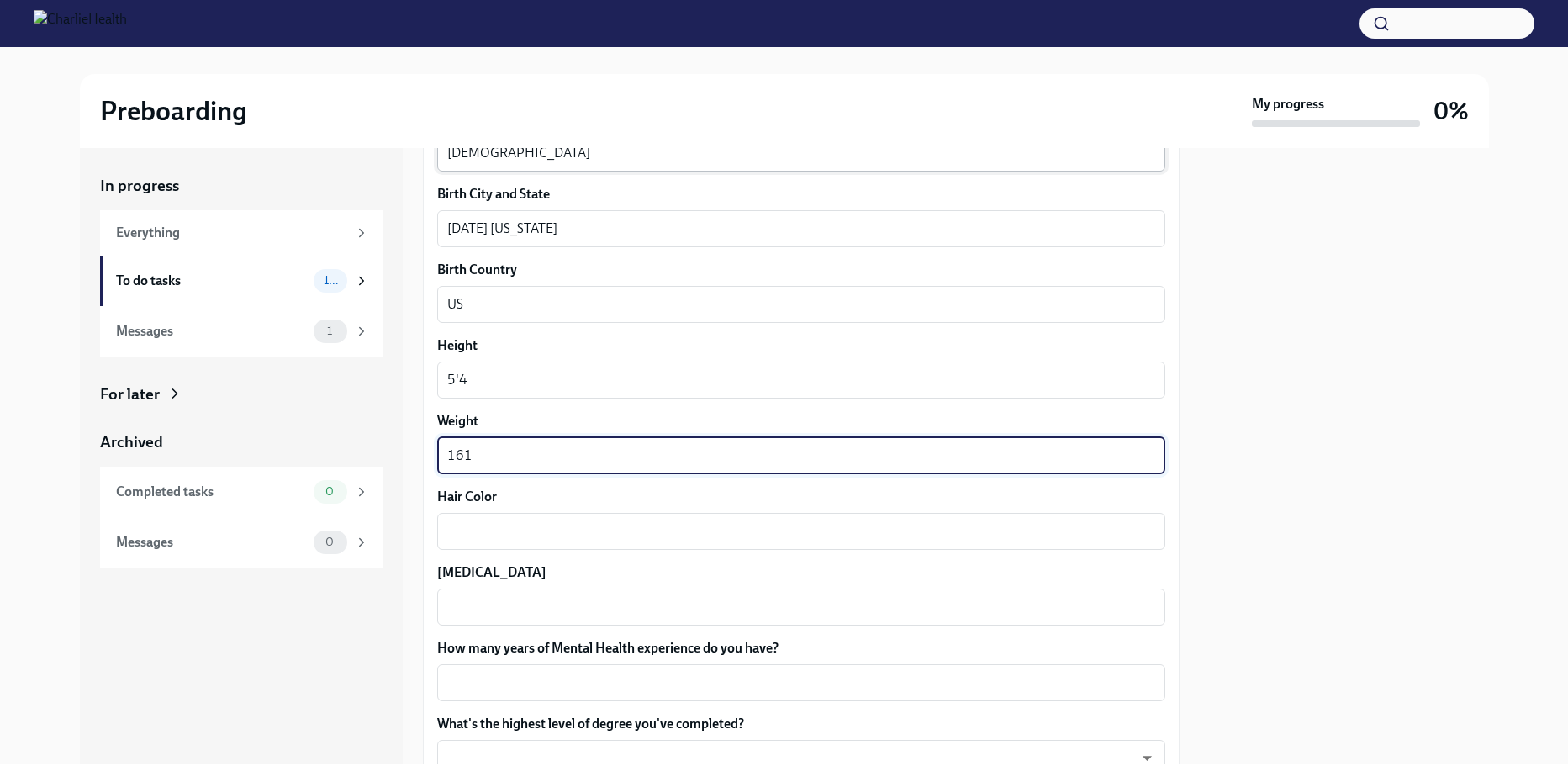
type textarea "161"
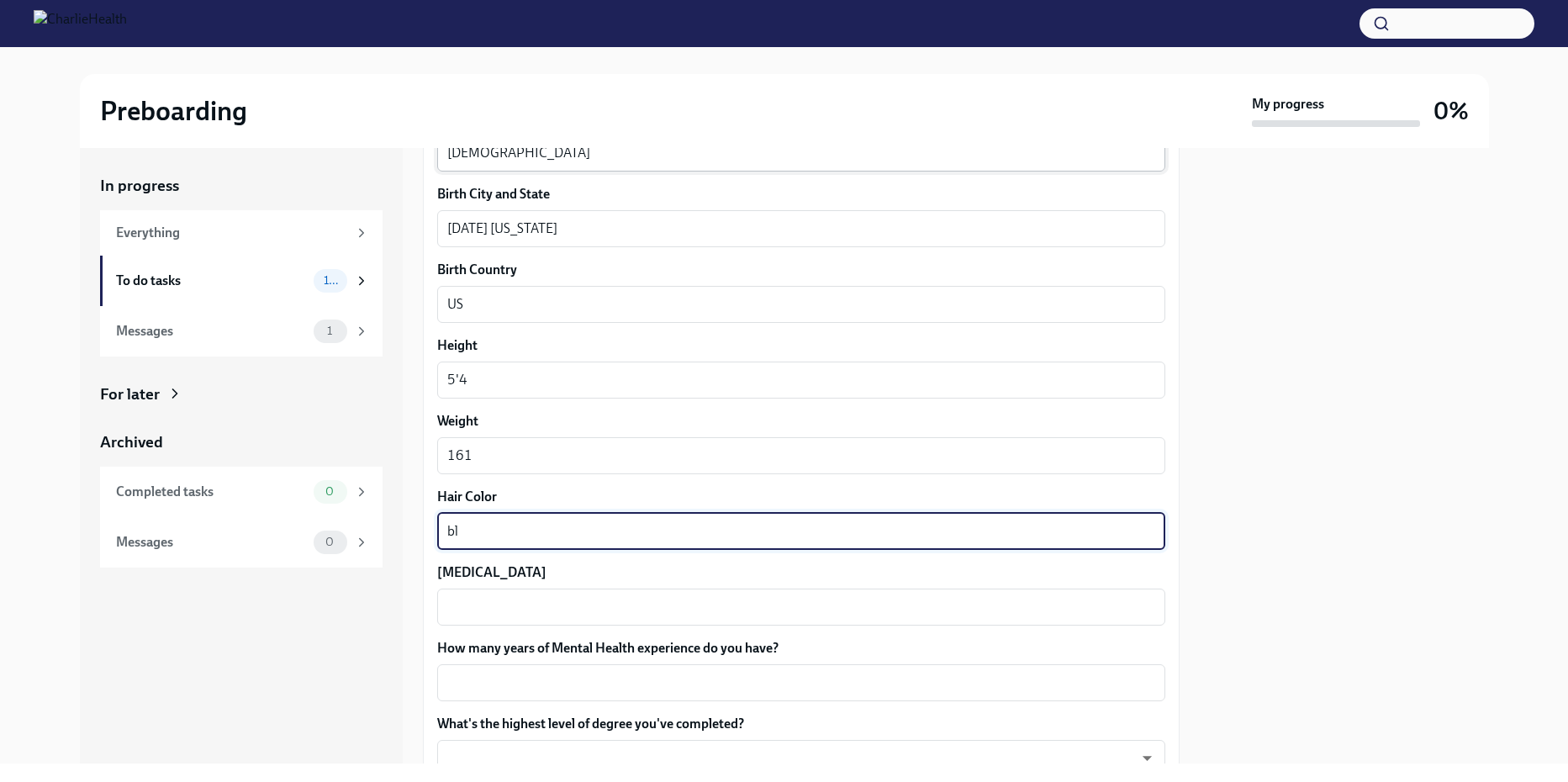
type textarea "b"
type textarea "dirty blonde"
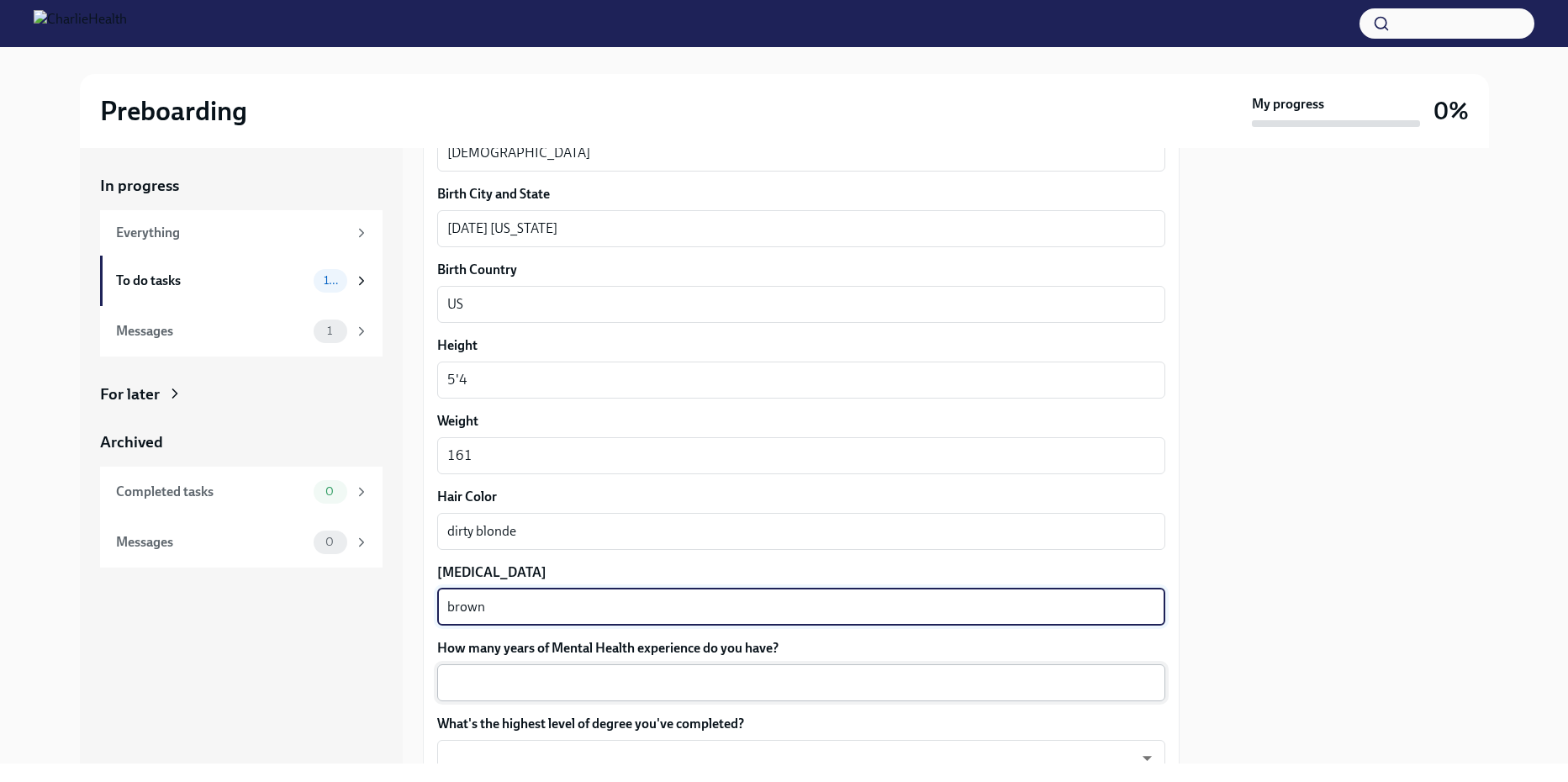
type textarea "brown"
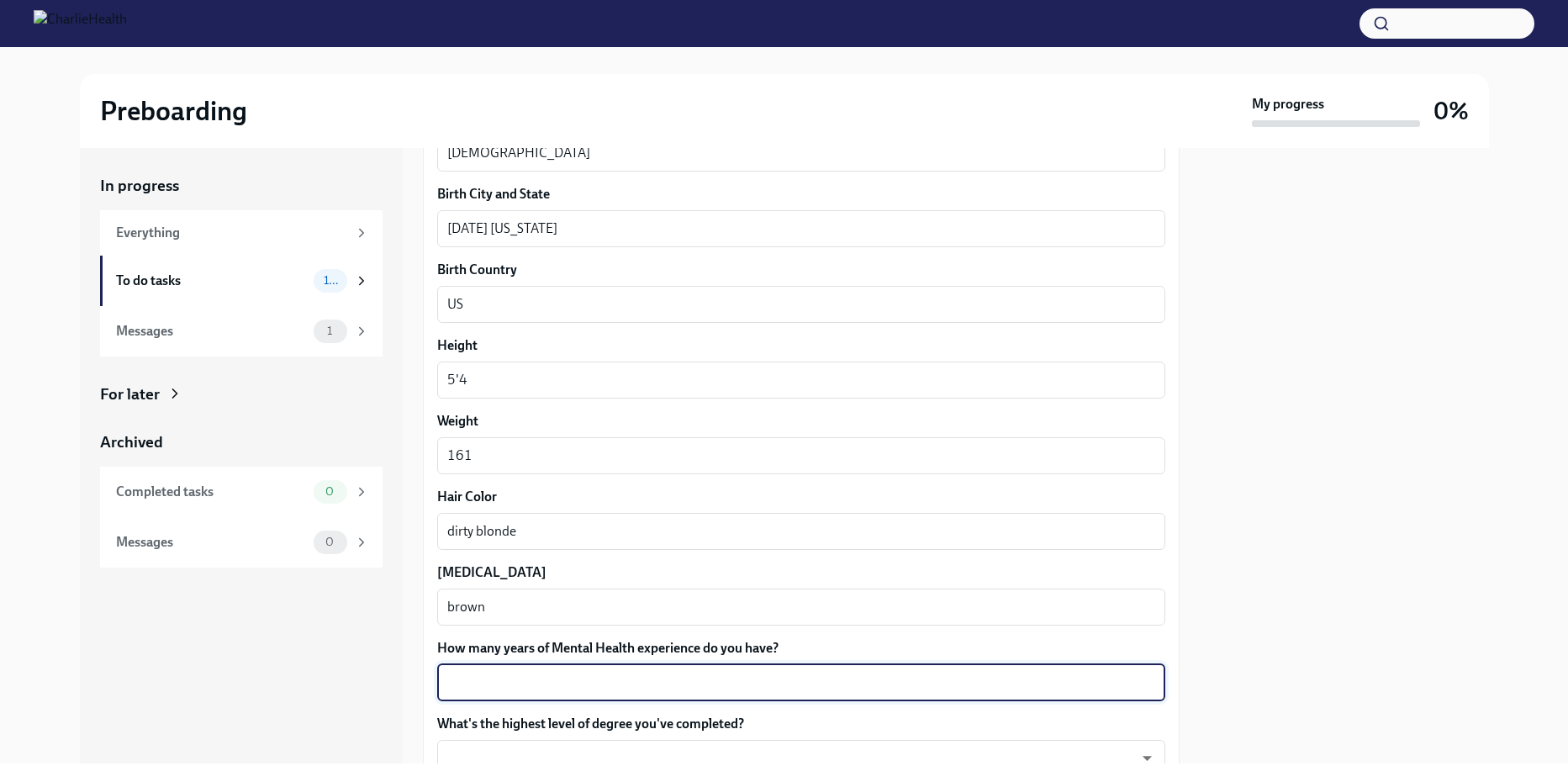
click at [492, 677] on textarea "How many years of Mental Health experience do you have?" at bounding box center [801, 682] width 708 height 20
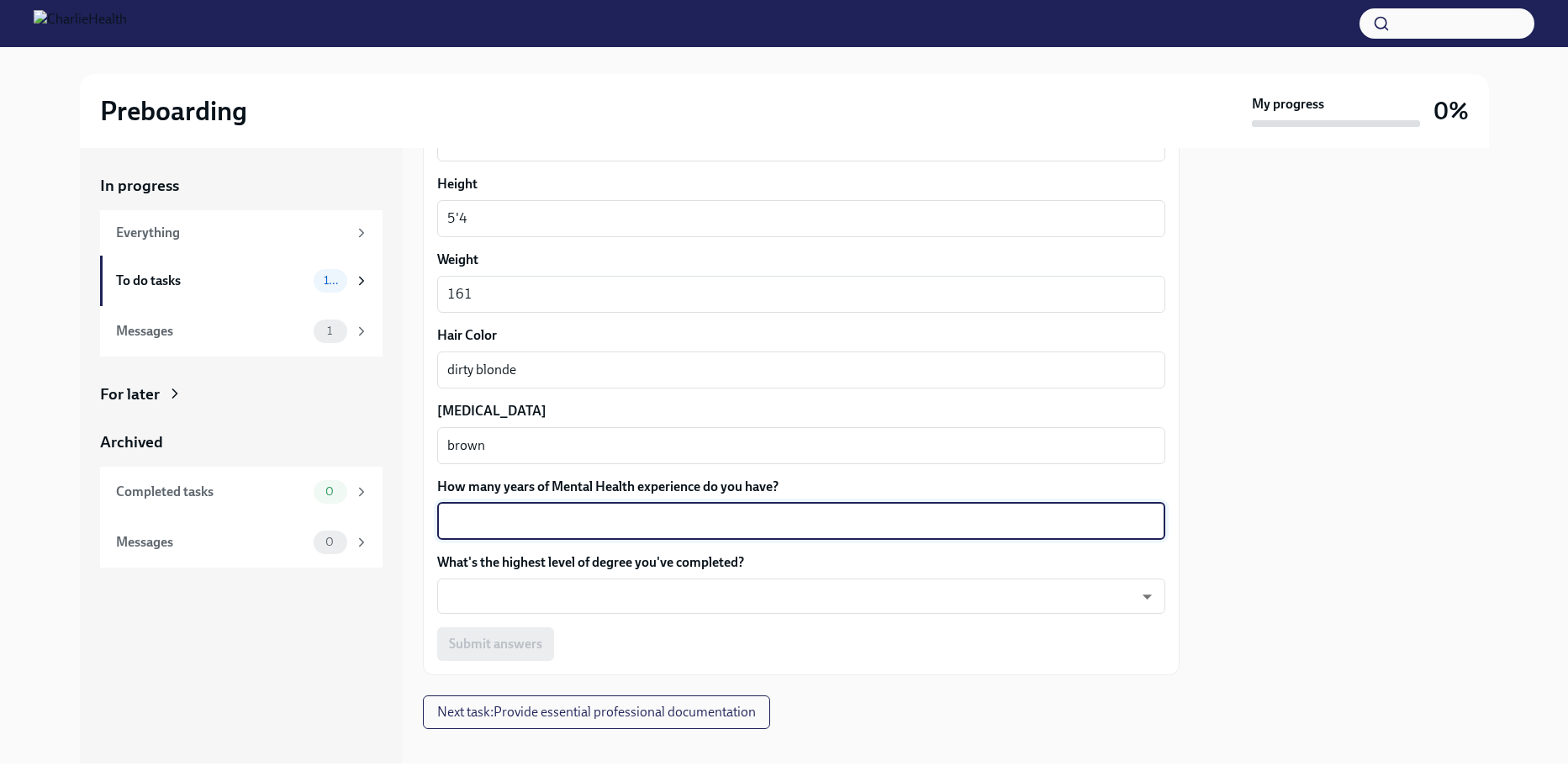
scroll to position [1457, 0]
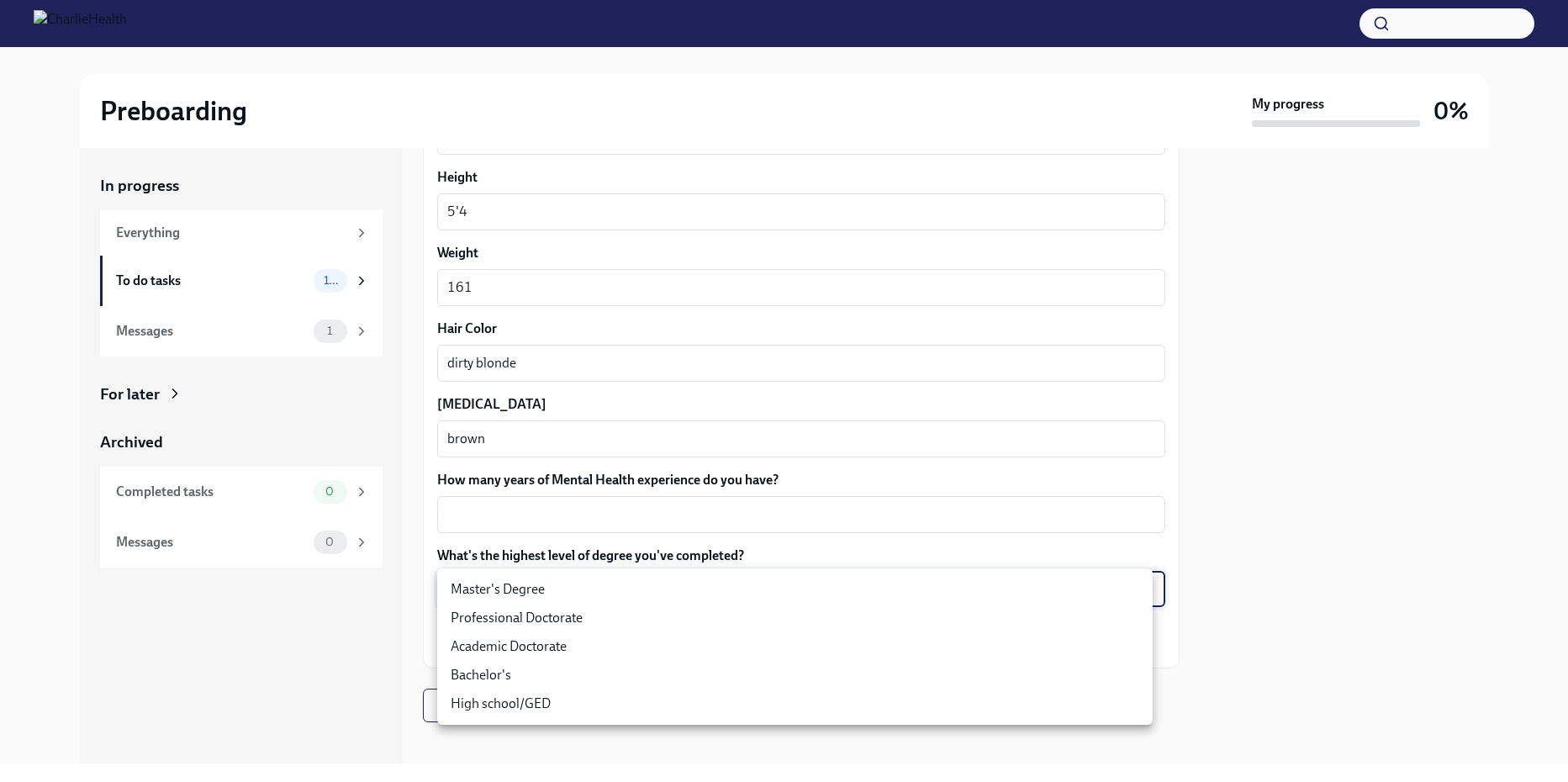
click at [769, 596] on body "Preboarding My progress 0% In progress Everything To do tasks 10 Messages 1 For…" at bounding box center [784, 391] width 1568 height 782
click at [585, 674] on li "Bachelor's" at bounding box center [795, 676] width 715 height 29
type input "oQxEXK86X"
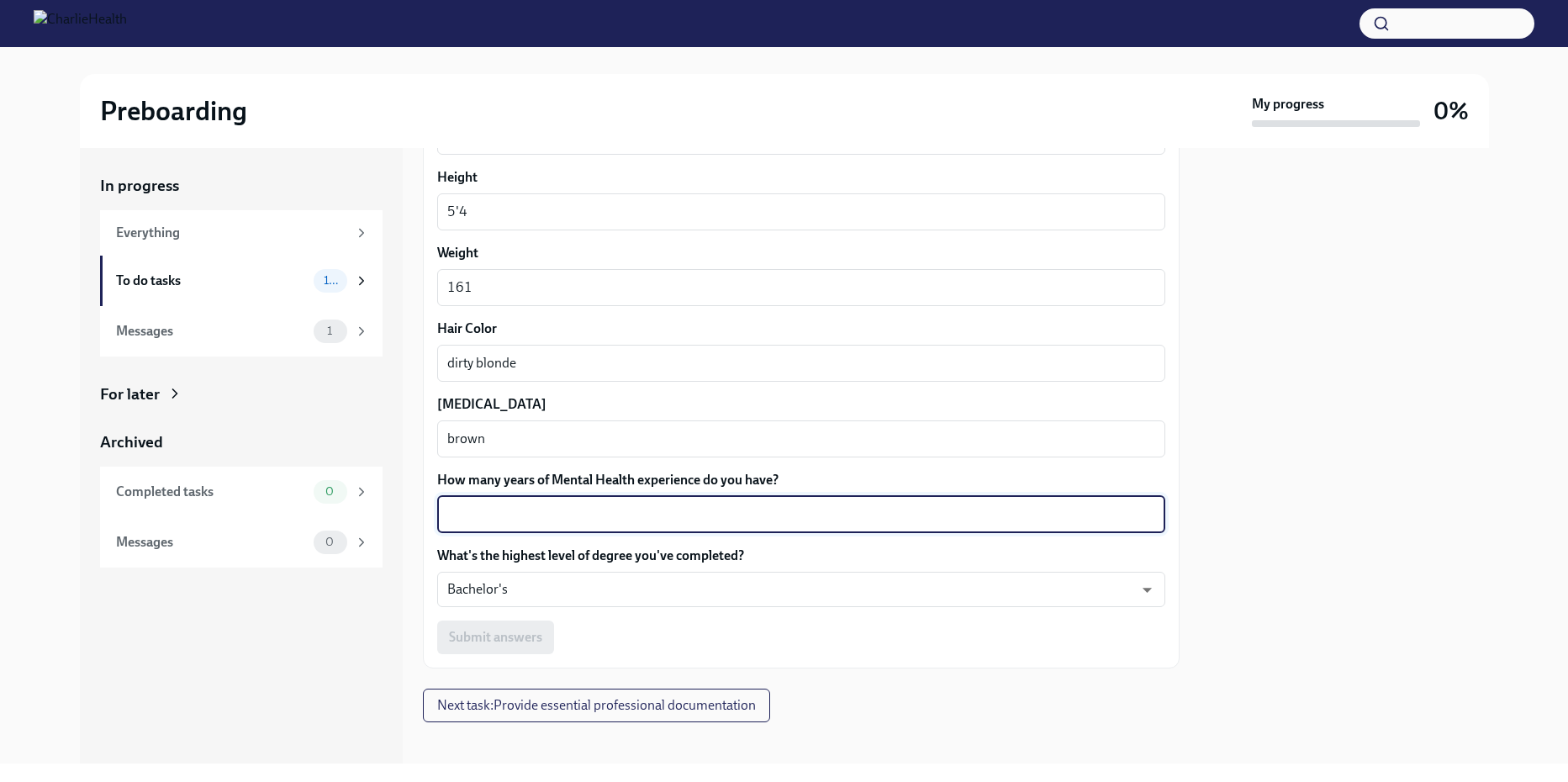
click at [512, 517] on textarea "How many years of Mental Health experience do you have?" at bounding box center [801, 514] width 708 height 20
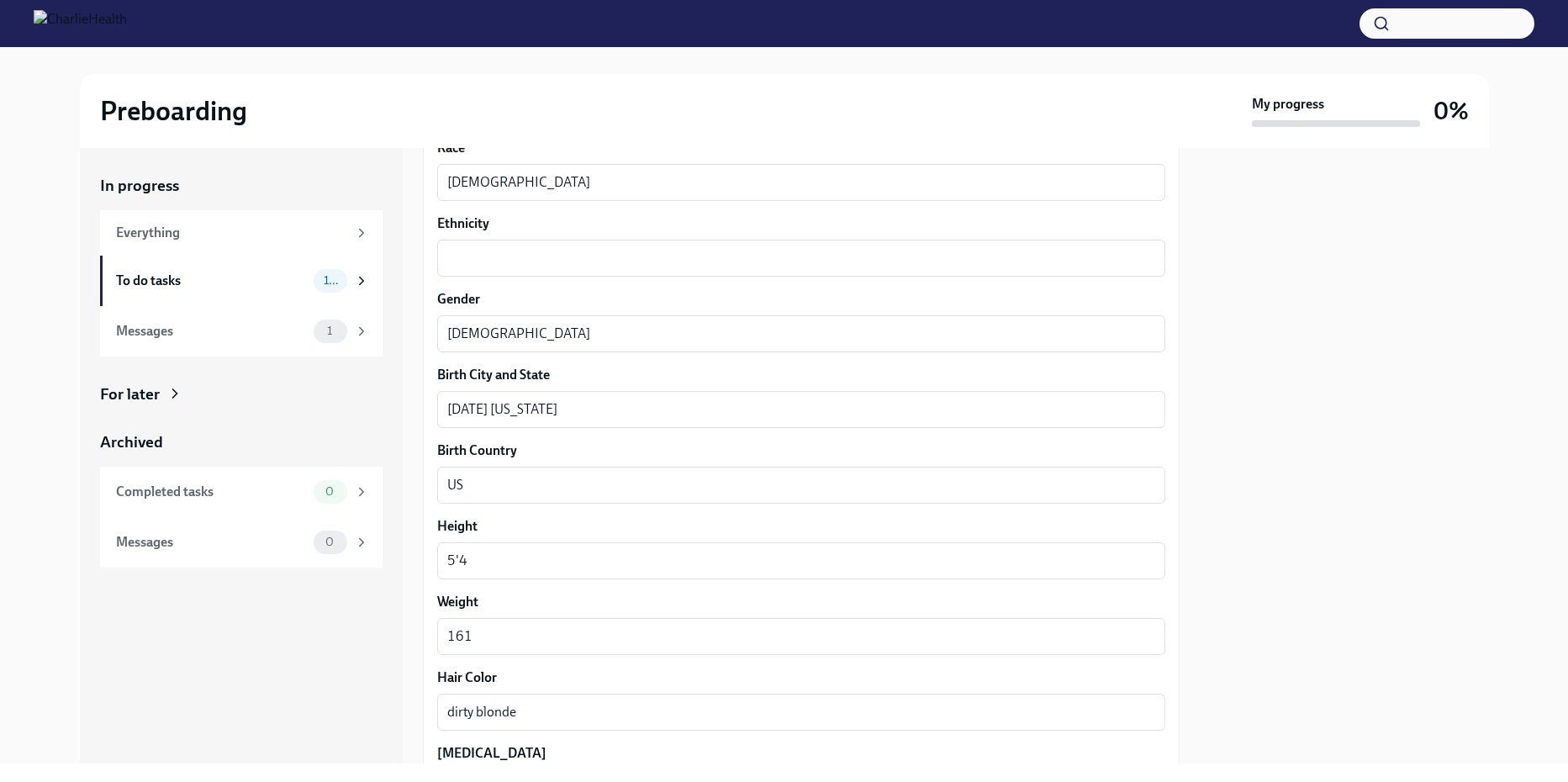
scroll to position [965, 0]
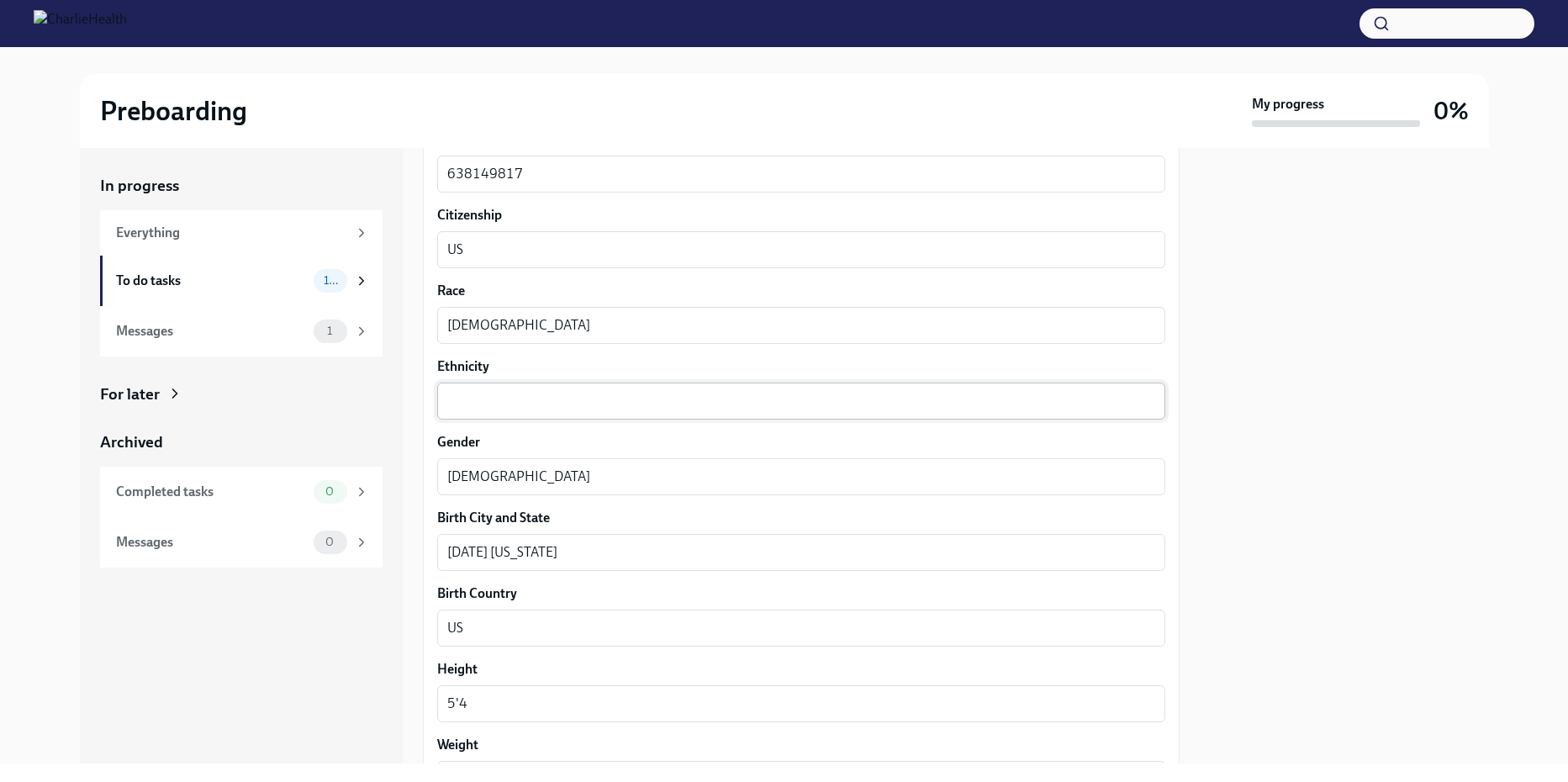
click at [451, 394] on textarea "Ethnicity" at bounding box center [801, 400] width 708 height 20
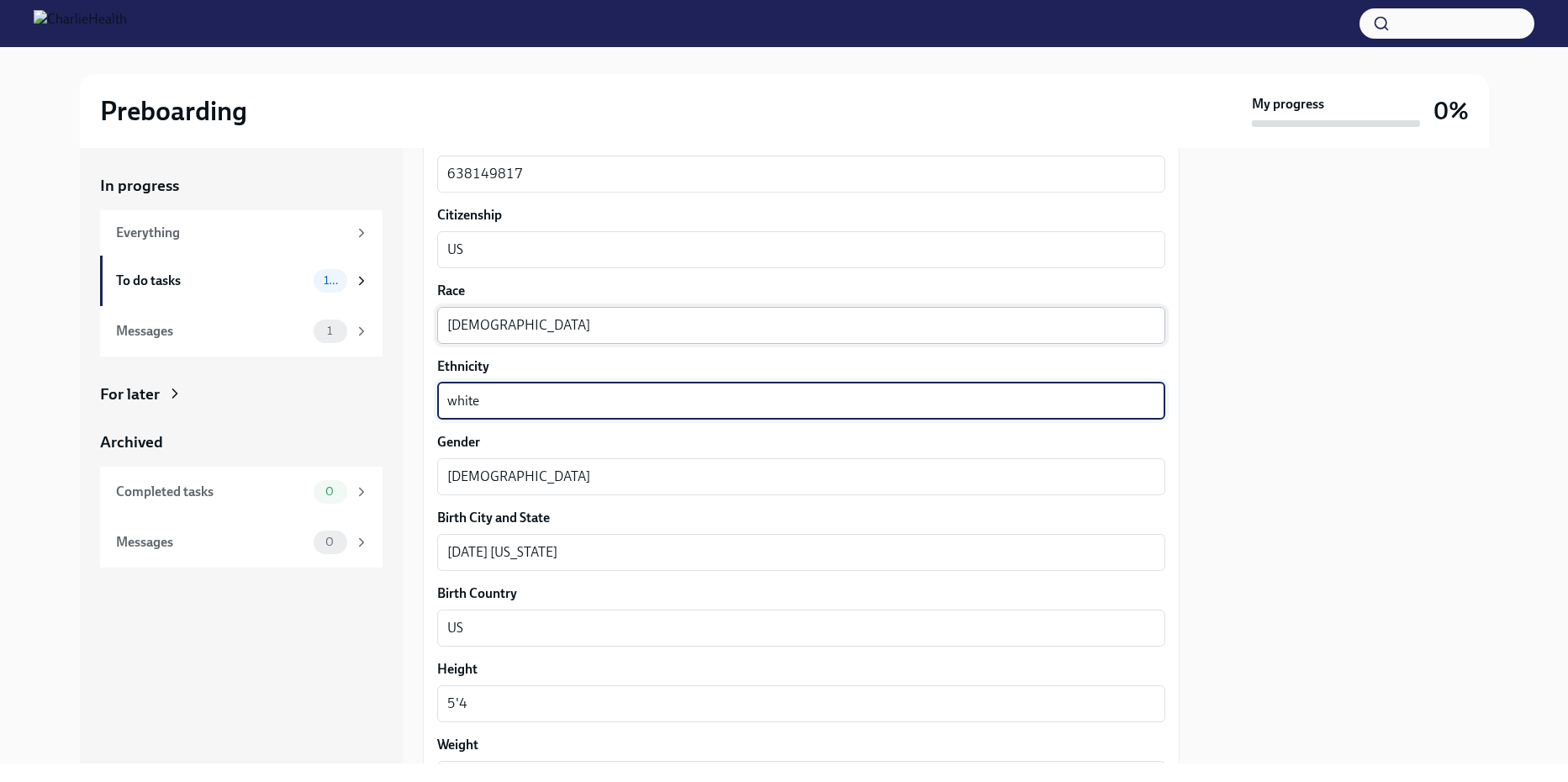
type textarea "white"
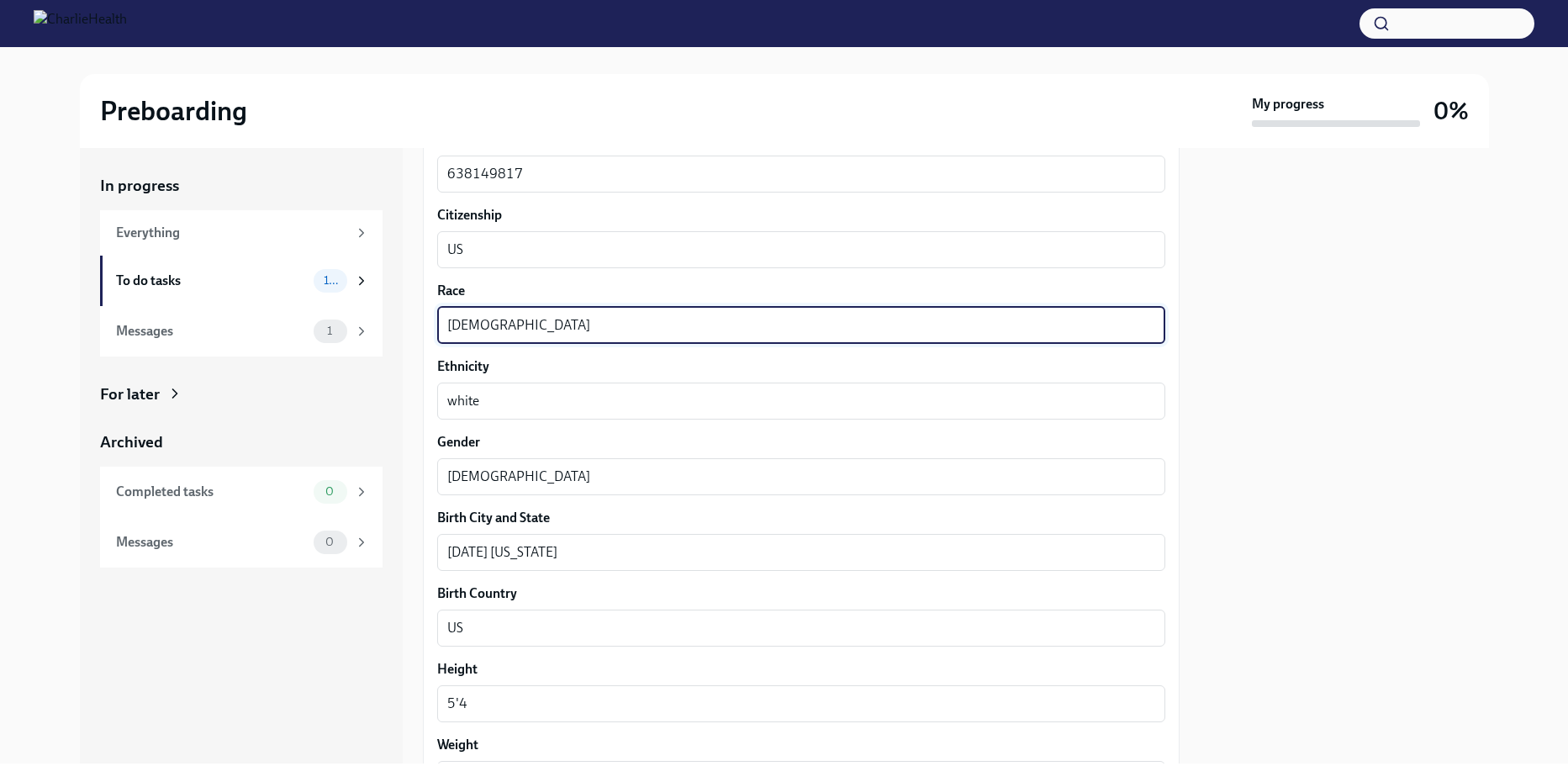
drag, startPoint x: 500, startPoint y: 319, endPoint x: 401, endPoint y: 308, distance: 99.6
click at [401, 308] on div "In progress Everything To do tasks 10 Messages 1 For later Archived Completed t…" at bounding box center [784, 455] width 1408 height 616
paste textarea
type textarea "white"
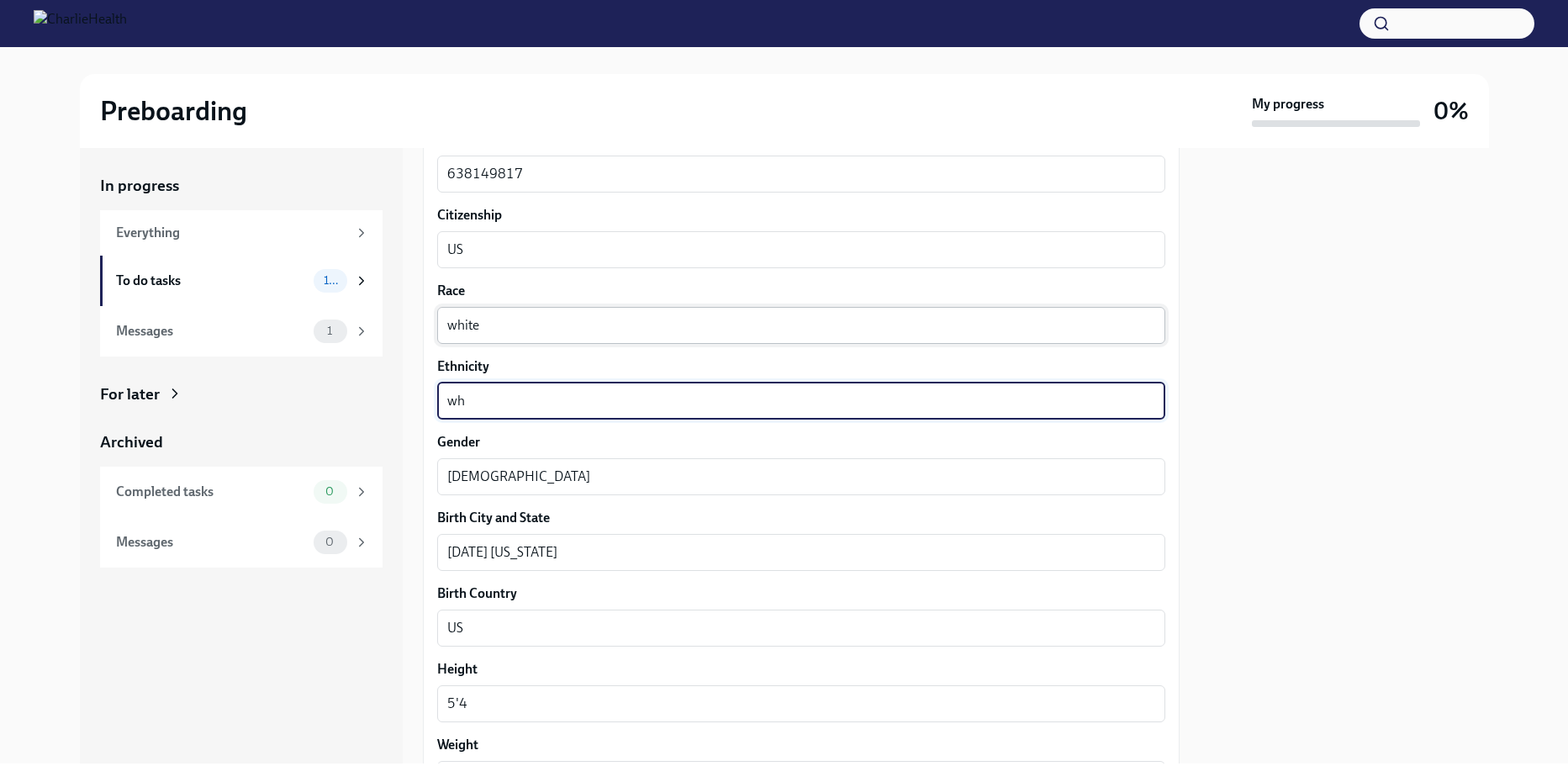
type textarea "w"
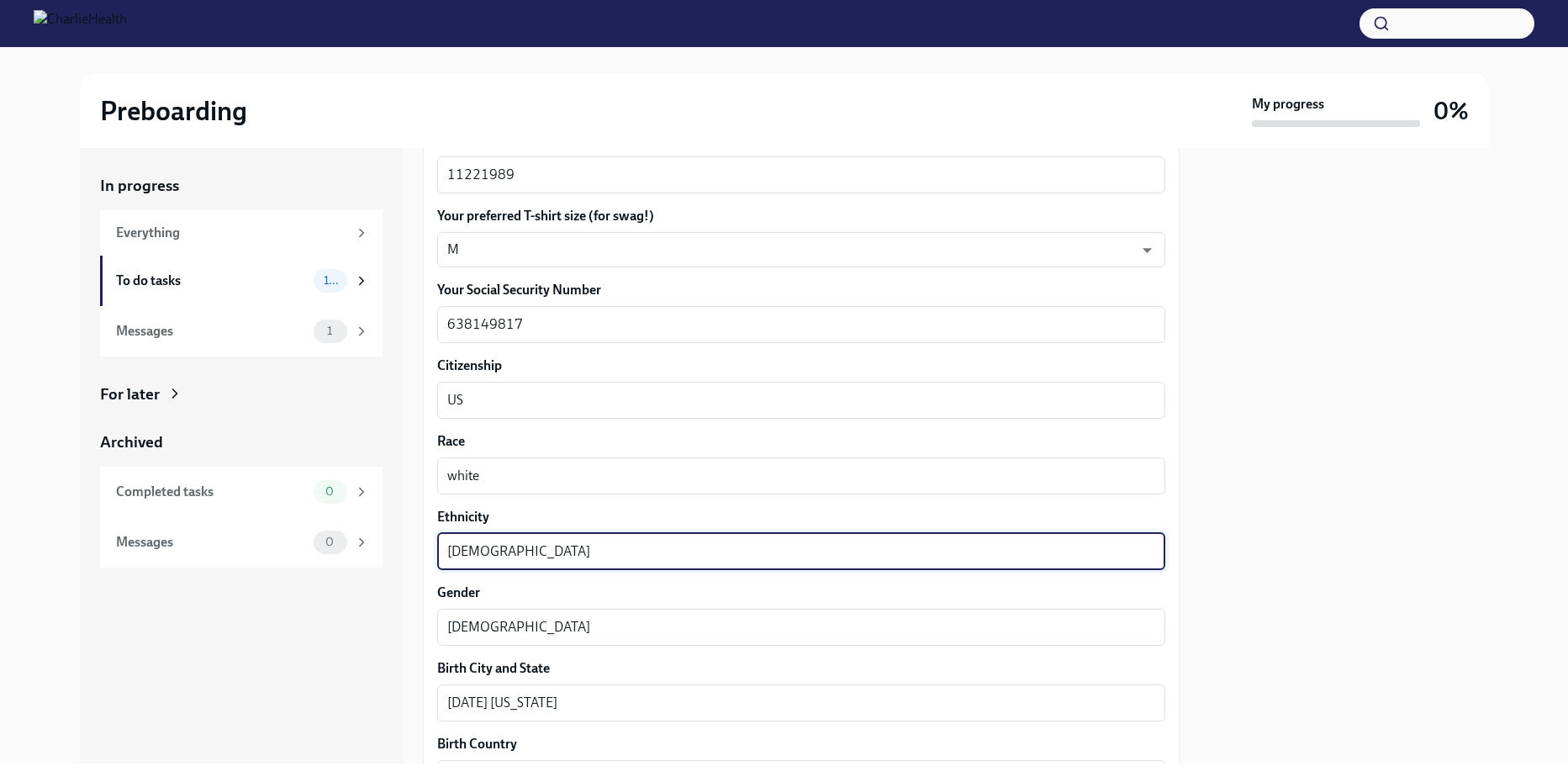
scroll to position [796, 0]
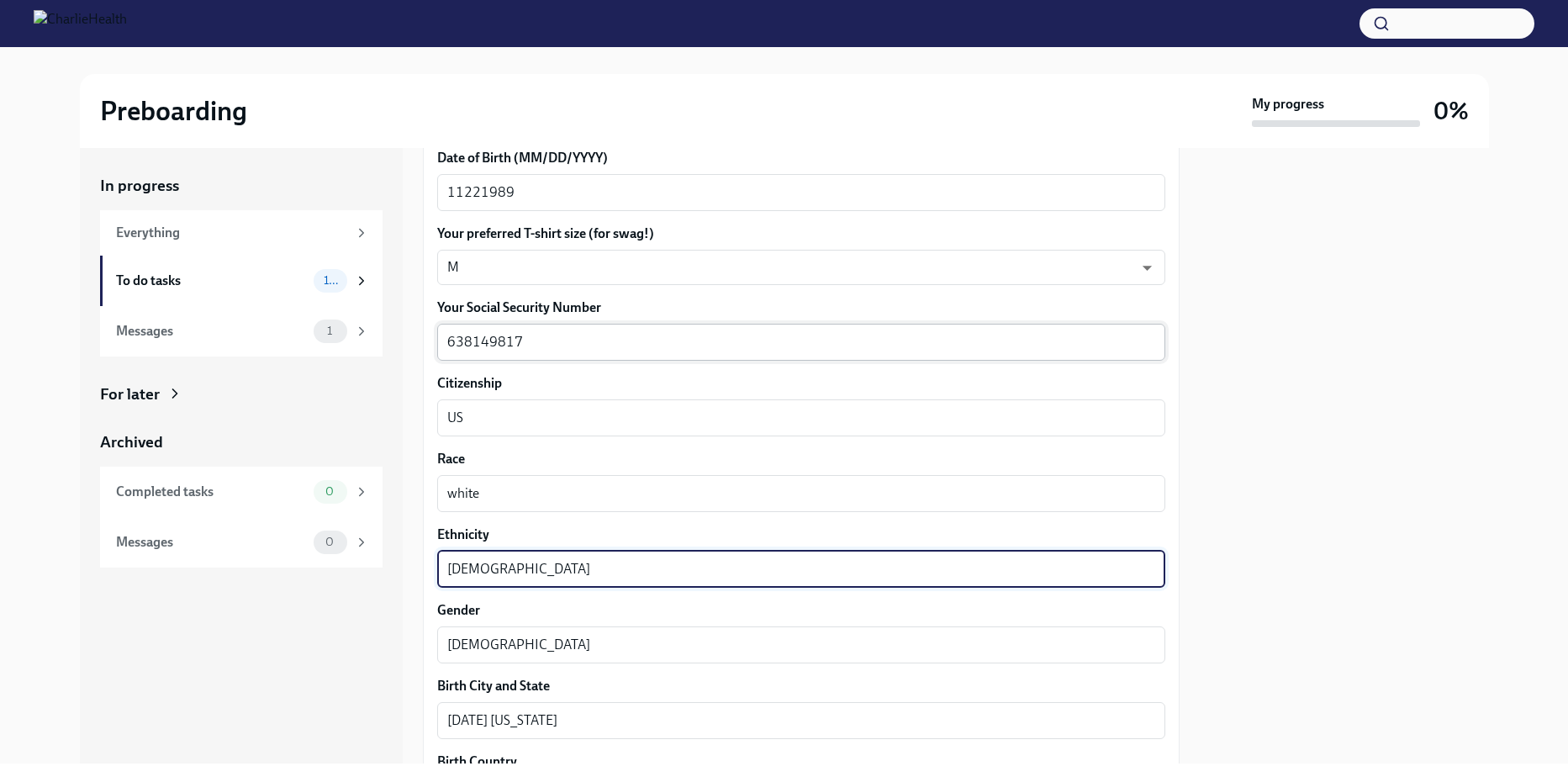
type textarea "Hispanic"
click at [585, 338] on textarea "638149817" at bounding box center [801, 341] width 708 height 20
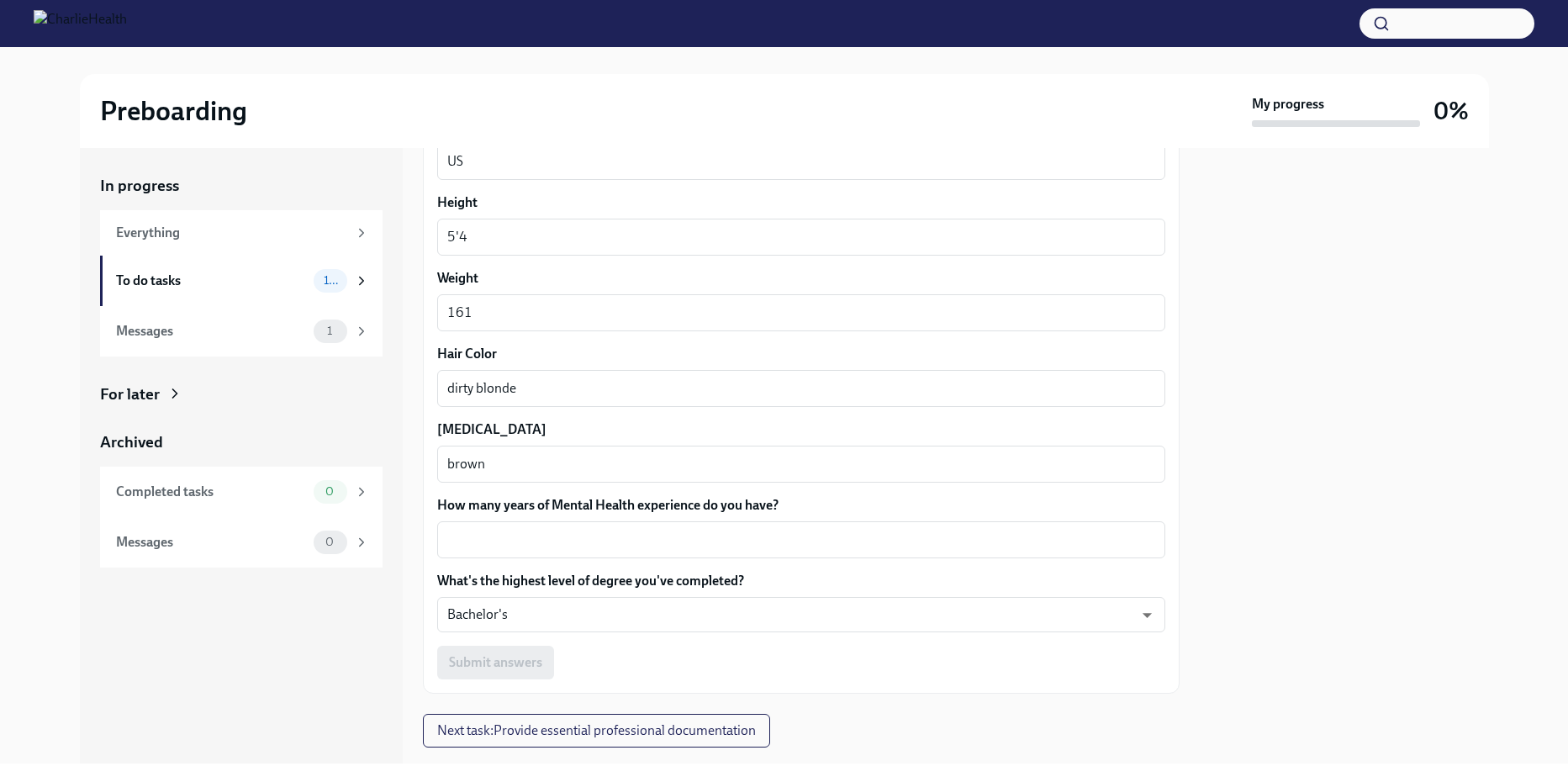
scroll to position [1469, 0]
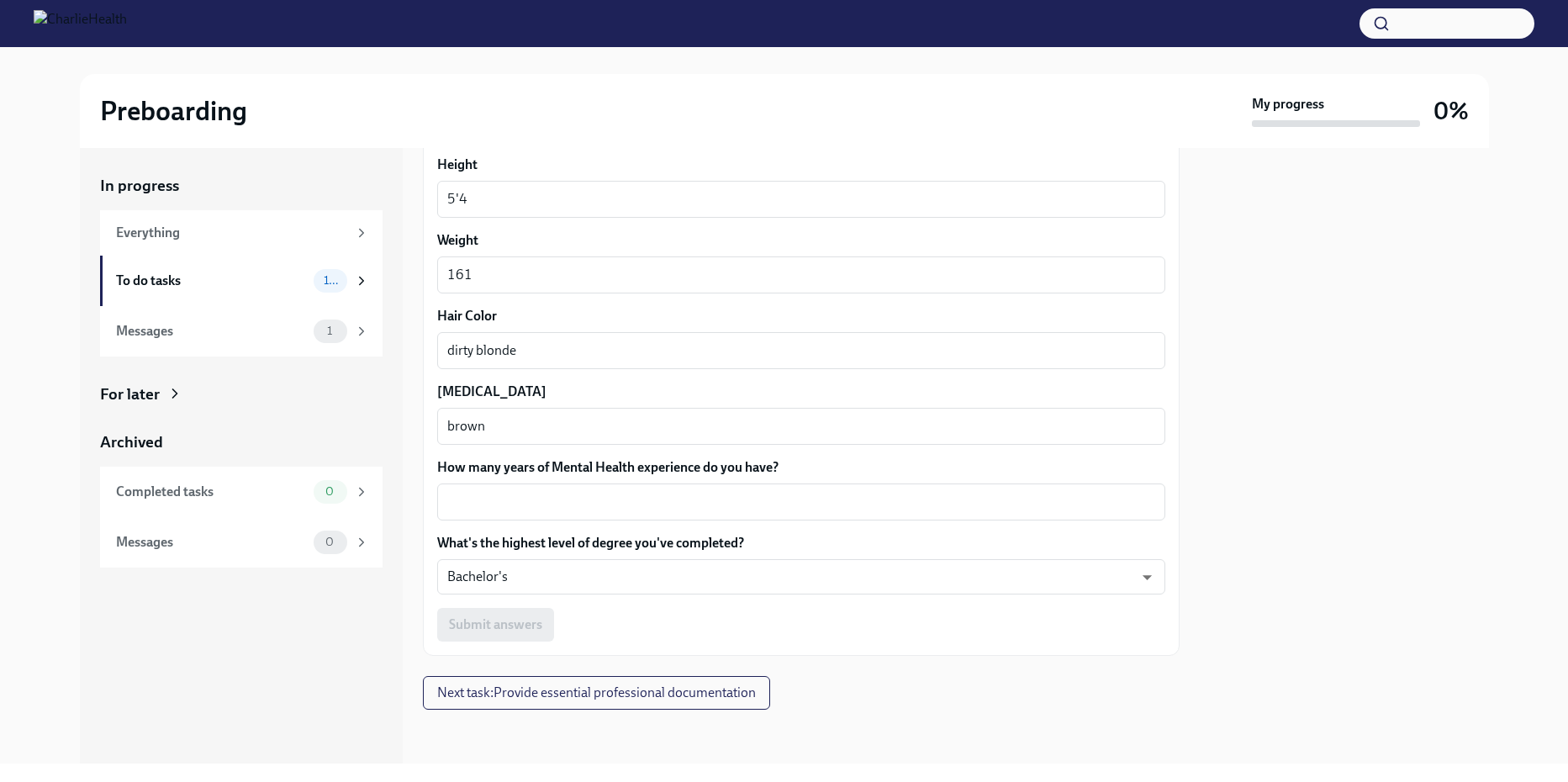
click at [474, 623] on div "Submit answers" at bounding box center [800, 624] width 728 height 34
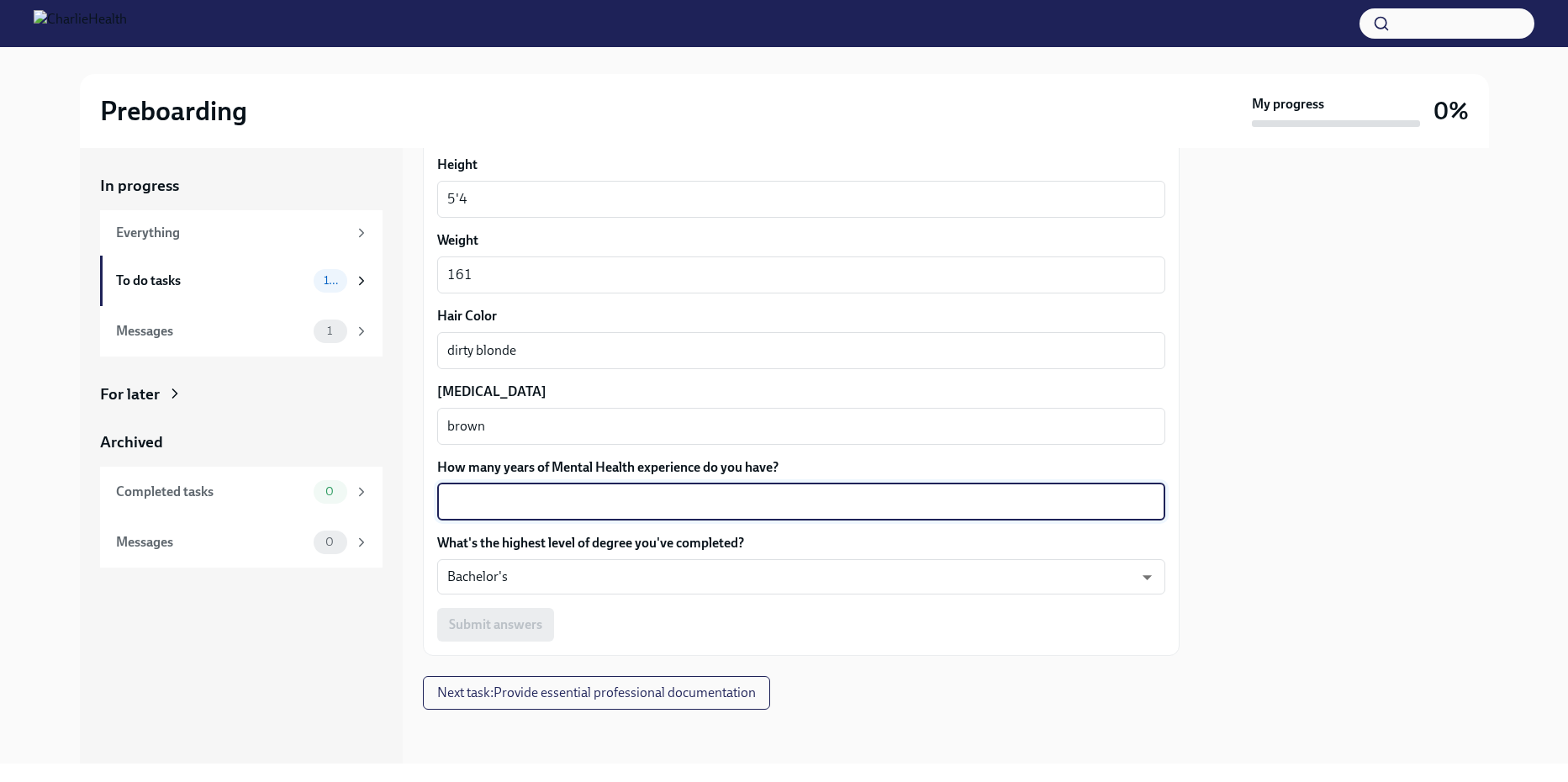
click at [508, 506] on textarea "How many years of Mental Health experience do you have?" at bounding box center [801, 502] width 708 height 20
type textarea "5"
click at [490, 577] on body "Preboarding My progress 0% In progress Everything To do tasks 10 Messages 1 For…" at bounding box center [784, 391] width 1568 height 782
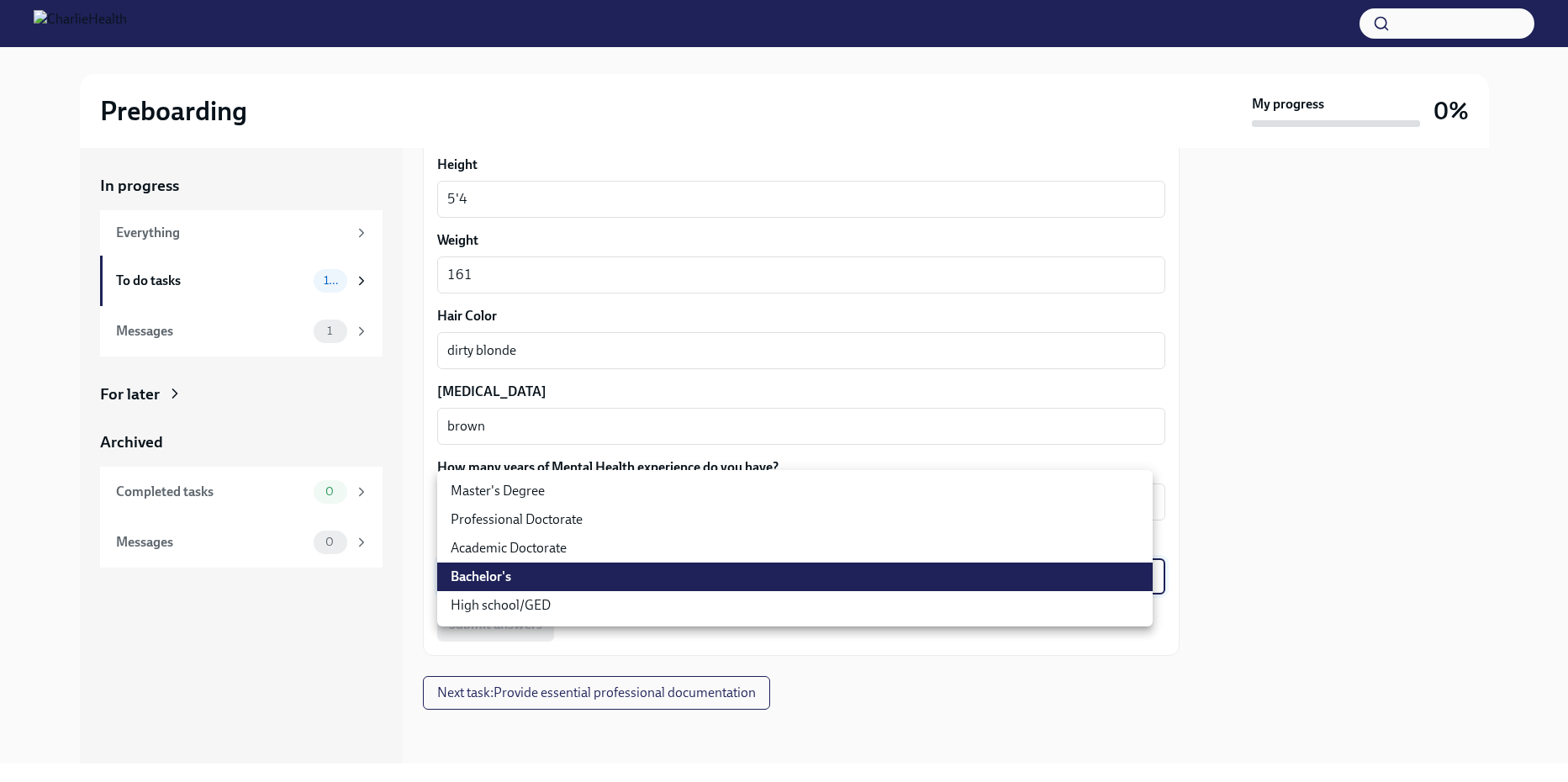
click at [546, 577] on li "Bachelor's" at bounding box center [795, 577] width 715 height 29
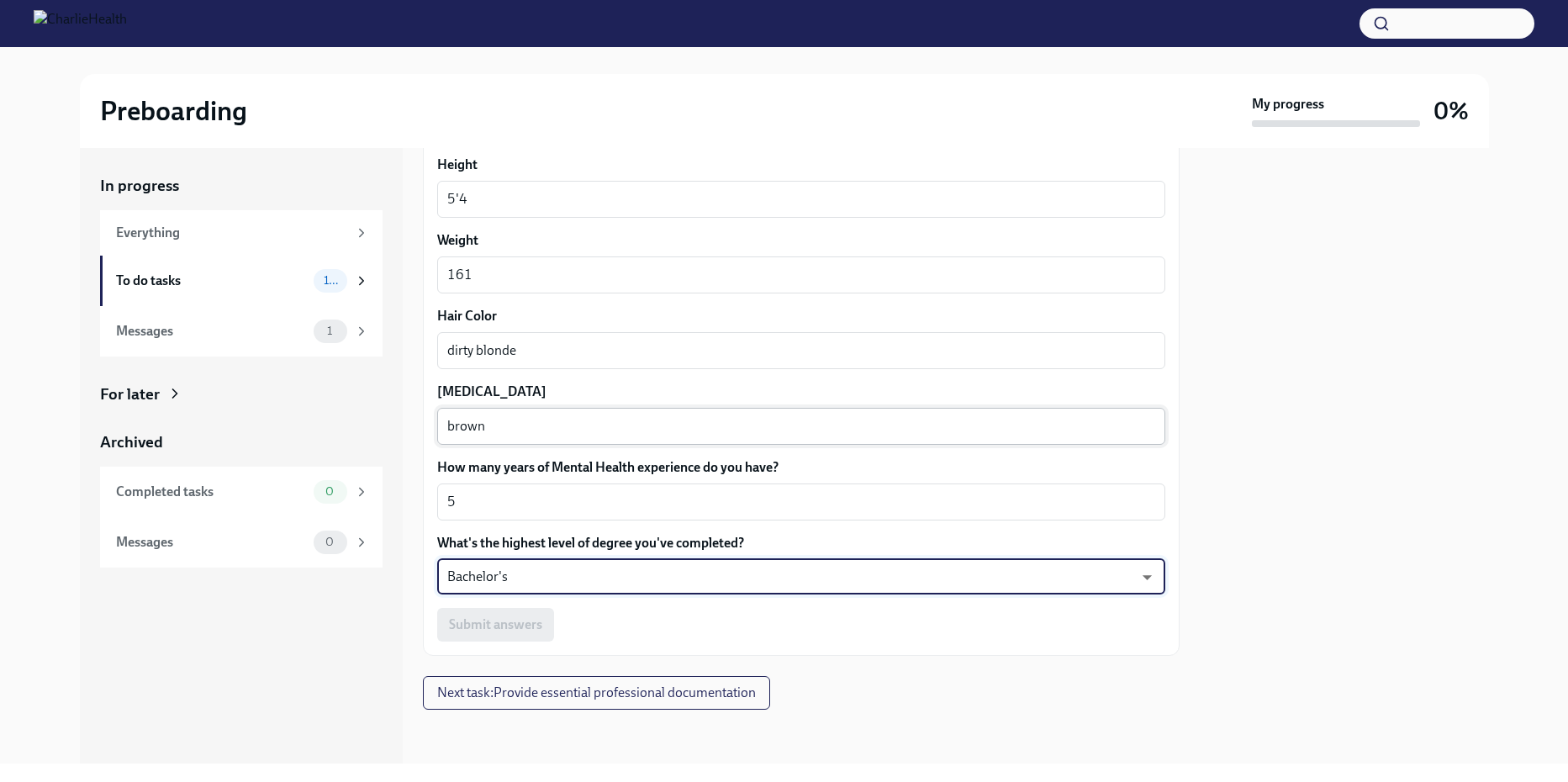
click at [514, 422] on textarea "brown" at bounding box center [801, 425] width 708 height 20
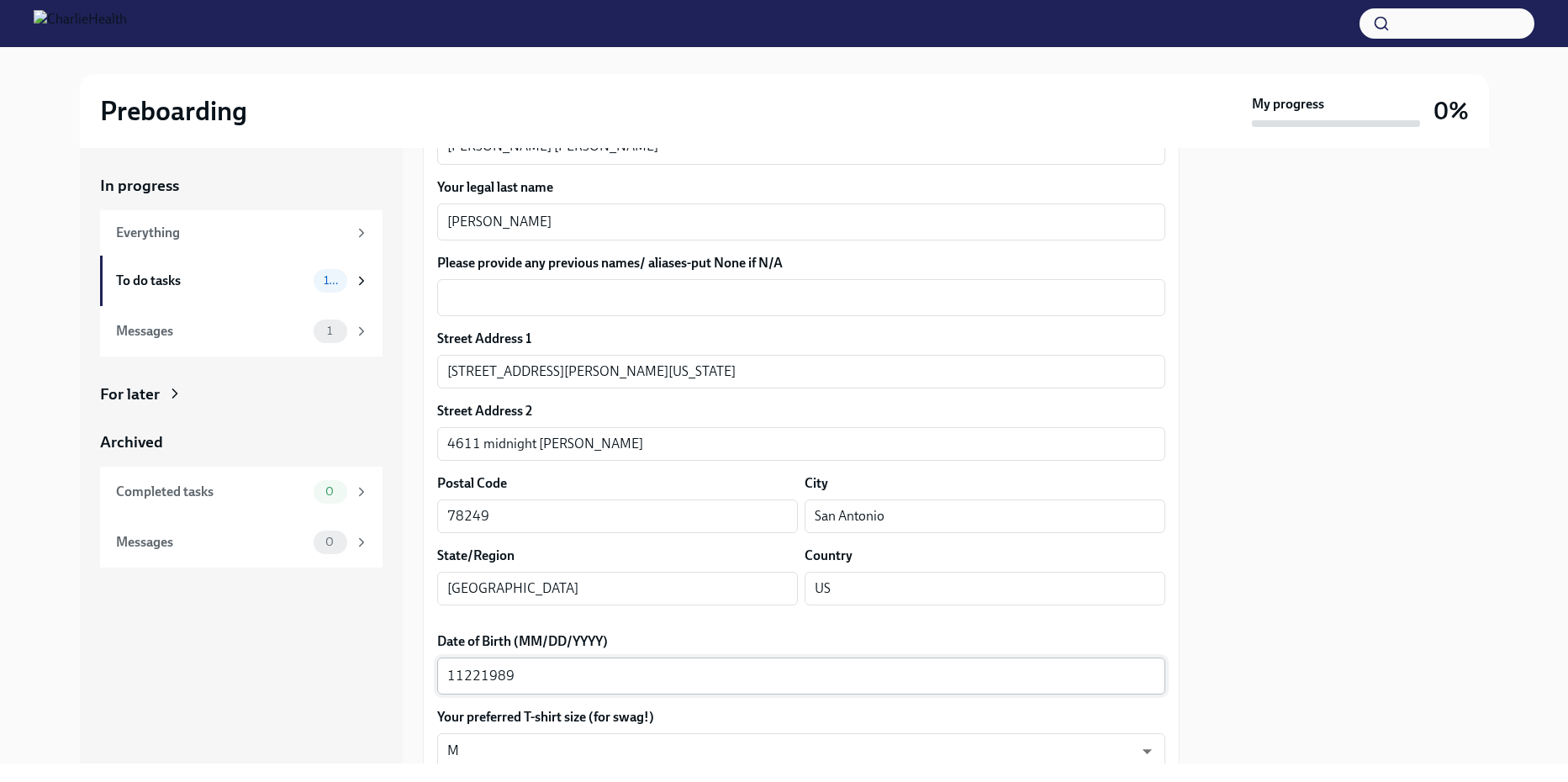
scroll to position [209, 0]
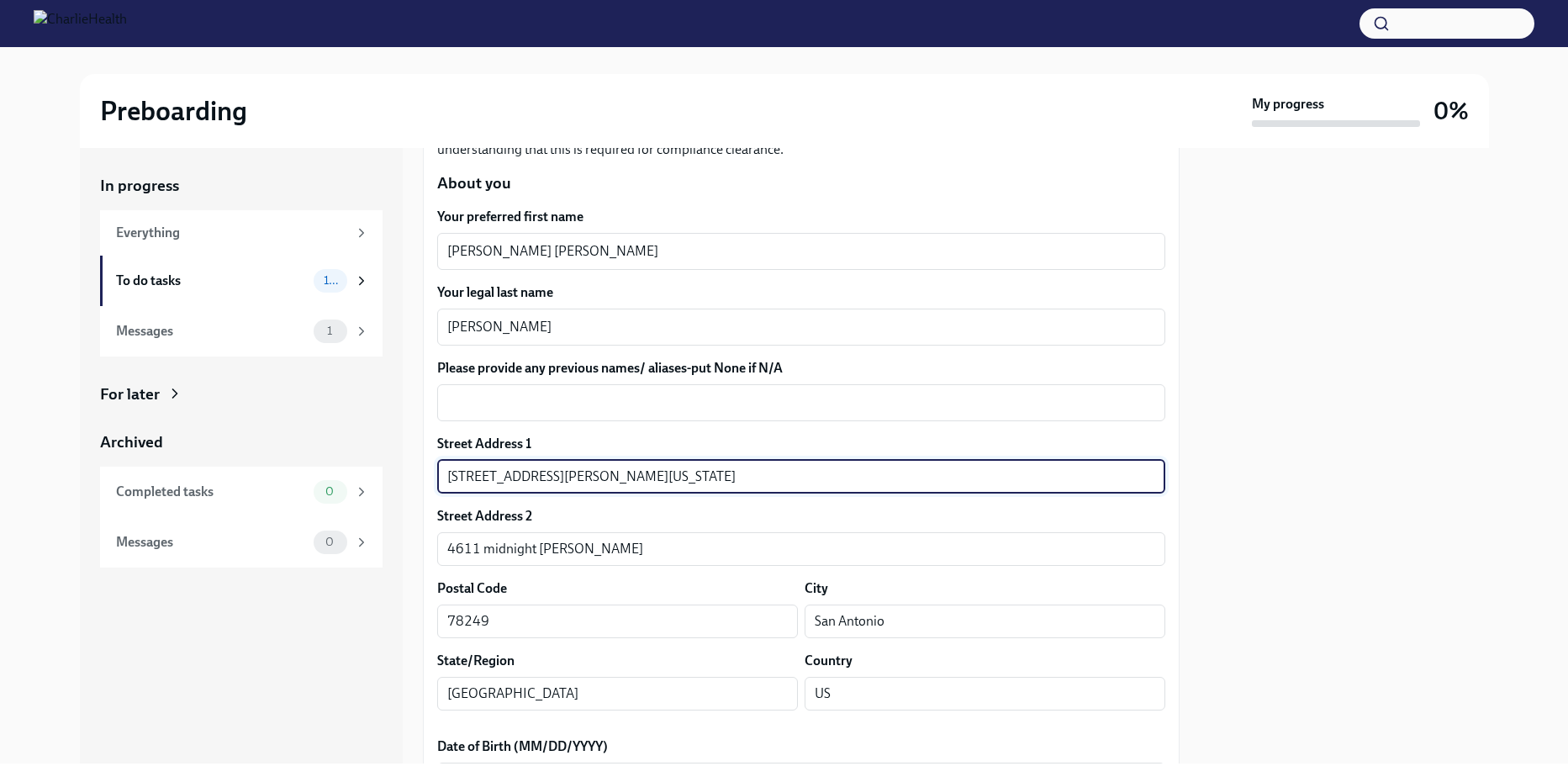
drag, startPoint x: 775, startPoint y: 478, endPoint x: 577, endPoint y: 467, distance: 198.3
click at [577, 467] on input "4611 midnight woods SAN ANTONIO Texas 78249" at bounding box center [800, 477] width 728 height 34
type input "4611 midnight woods"
click at [493, 406] on textarea "Please provide any previous names/ aliases-put None if N/A" at bounding box center [801, 402] width 708 height 20
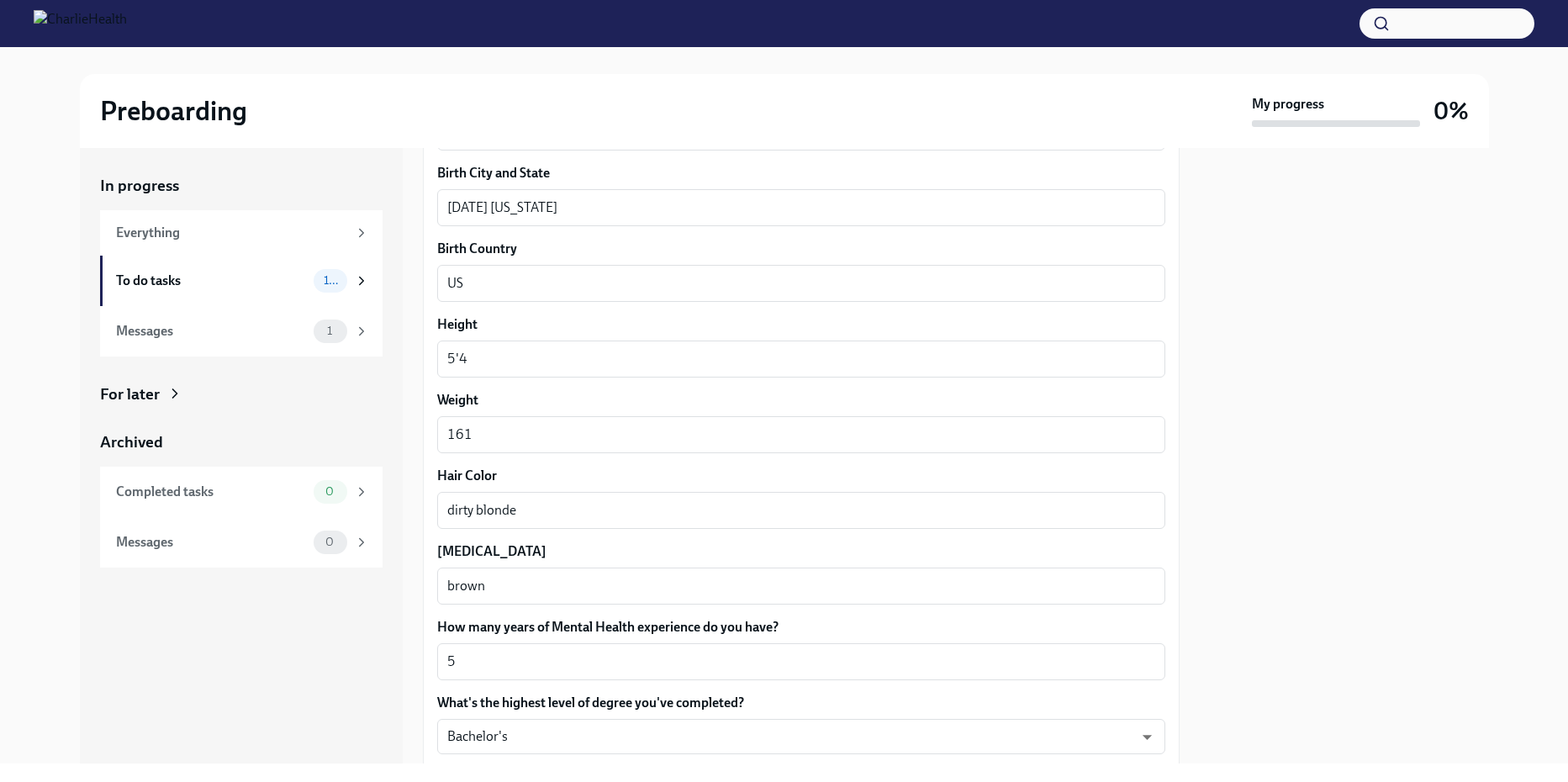
scroll to position [1469, 0]
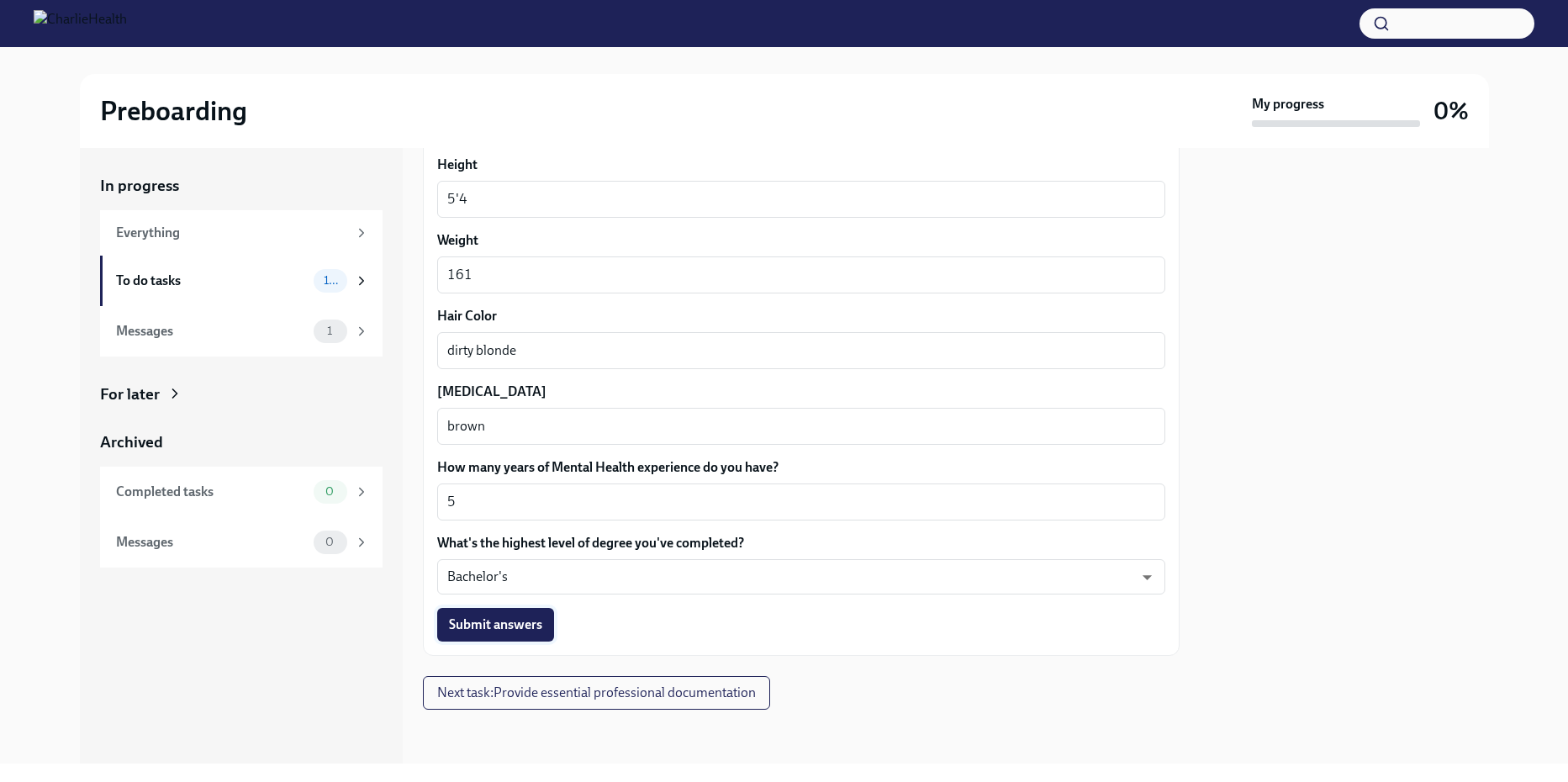
type textarea "n/a"
click at [524, 625] on span "Submit answers" at bounding box center [495, 623] width 94 height 16
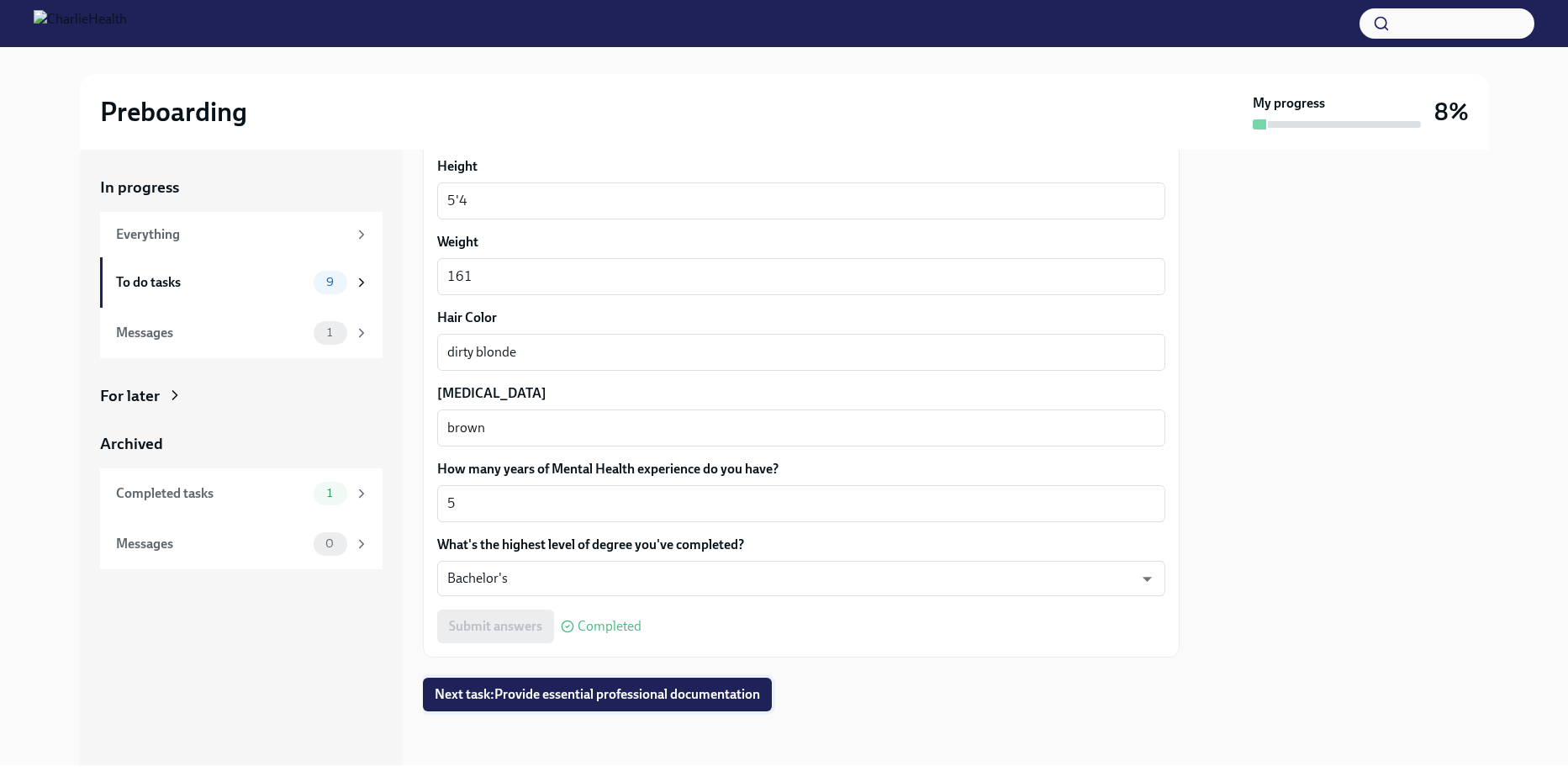
click at [666, 688] on span "Next task : Provide essential professional documentation" at bounding box center [597, 694] width 326 height 16
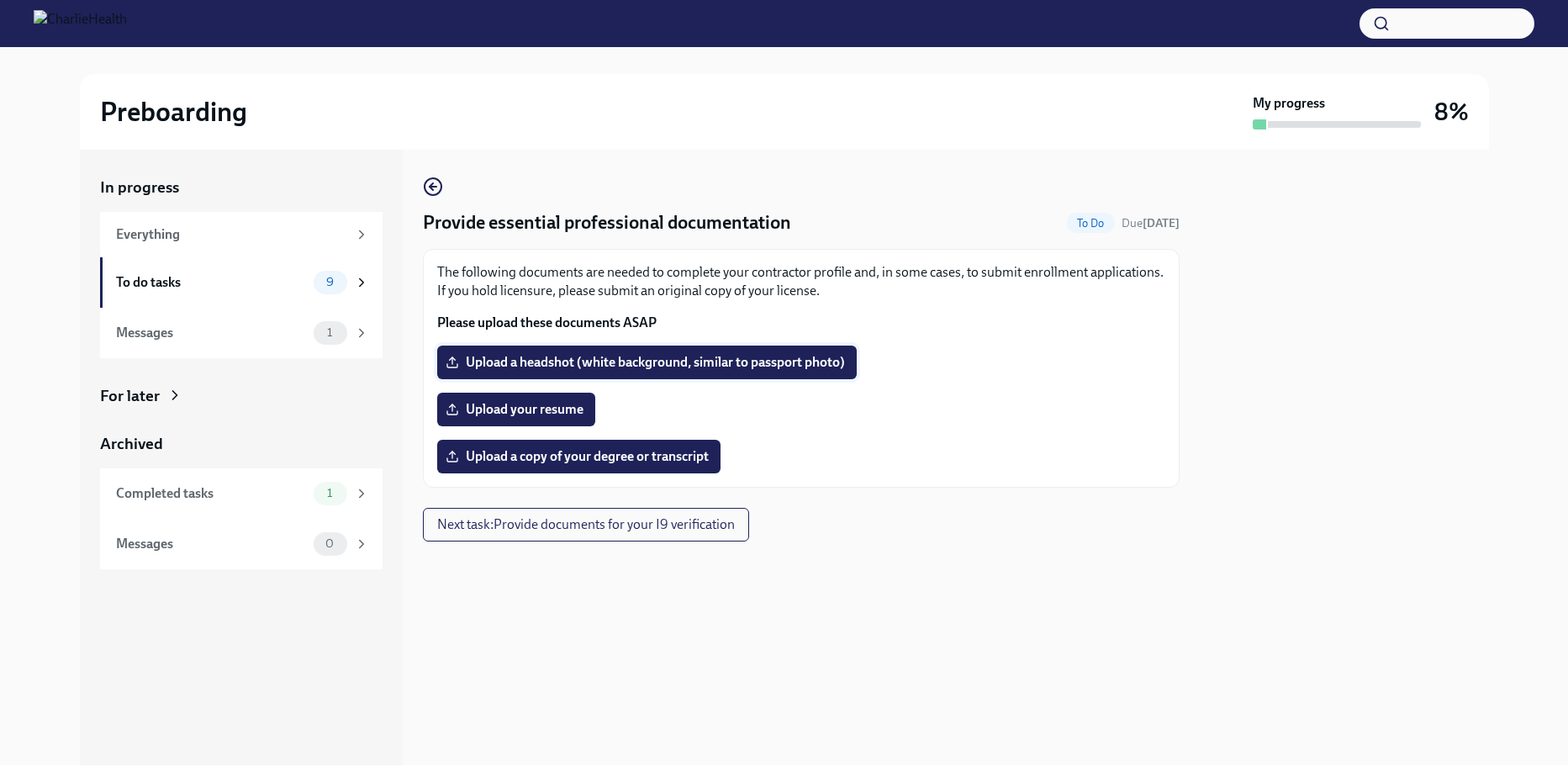
click at [651, 362] on span "Upload a headshot (white background, similar to passport photo)" at bounding box center [647, 362] width 396 height 16
click at [0, 0] on input "Upload a headshot (white background, similar to passport photo)" at bounding box center [0, 0] width 0 height 0
click at [501, 404] on span "Upload your resume" at bounding box center [515, 409] width 134 height 16
click at [0, 0] on input "Upload your resume" at bounding box center [0, 0] width 0 height 0
click at [546, 365] on span "Upload a headshot (white background, similar to passport photo)" at bounding box center [647, 362] width 396 height 16
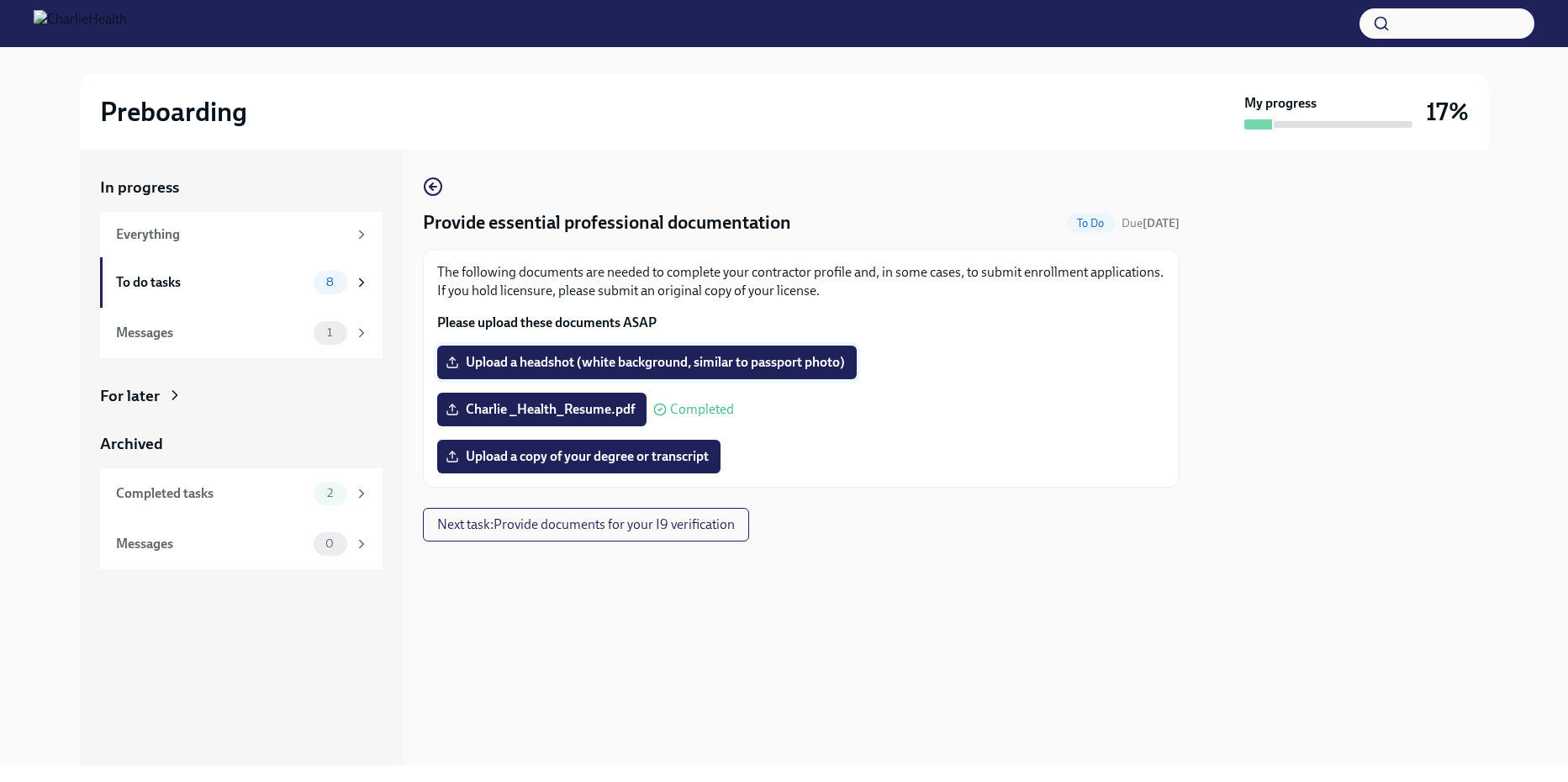
click at [0, 0] on input "Upload a headshot (white background, similar to passport photo)" at bounding box center [0, 0] width 0 height 0
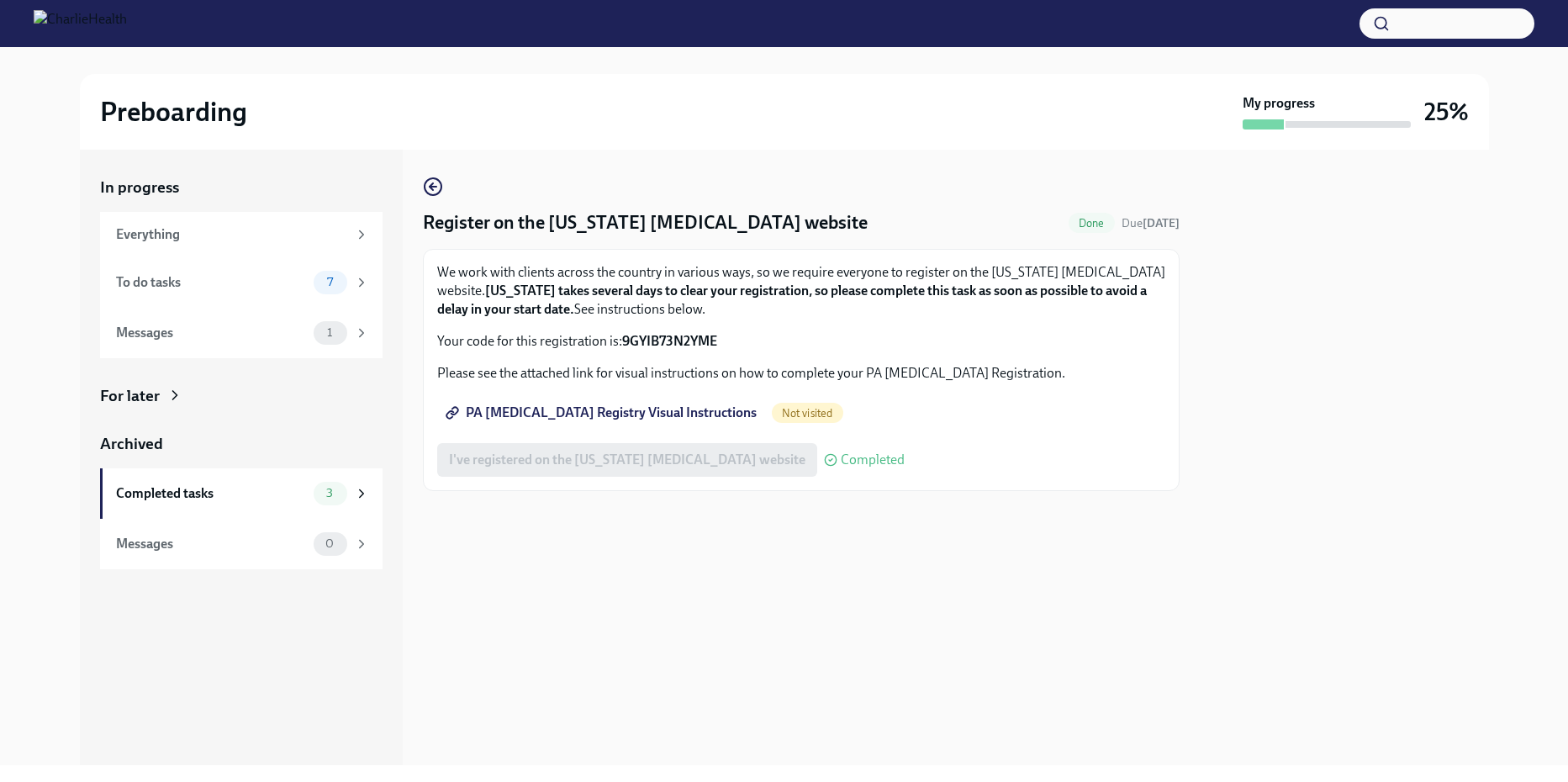
click at [622, 409] on span "PA [MEDICAL_DATA] Registry Visual Instructions" at bounding box center [602, 412] width 307 height 16
